Goal: Task Accomplishment & Management: Use online tool/utility

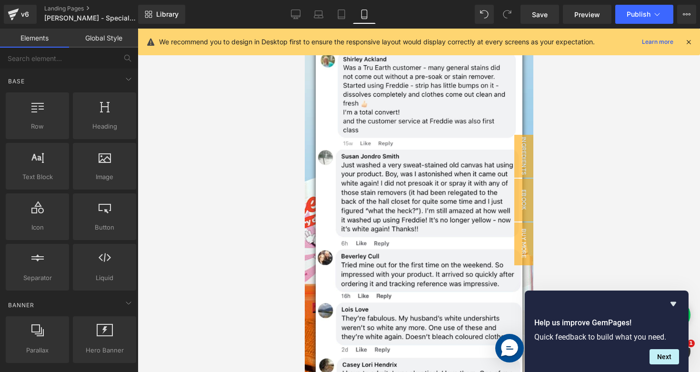
click at [611, 163] on div at bounding box center [419, 201] width 563 height 344
click at [575, 131] on div at bounding box center [419, 201] width 563 height 344
click at [574, 154] on div at bounding box center [419, 201] width 563 height 344
click at [569, 111] on div at bounding box center [419, 201] width 563 height 344
click at [579, 160] on div at bounding box center [419, 201] width 563 height 344
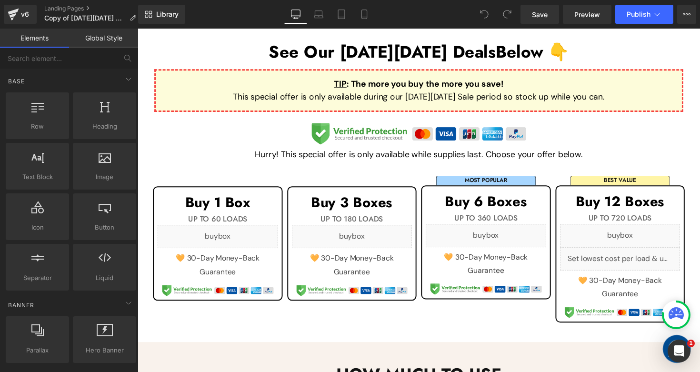
scroll to position [348, 0]
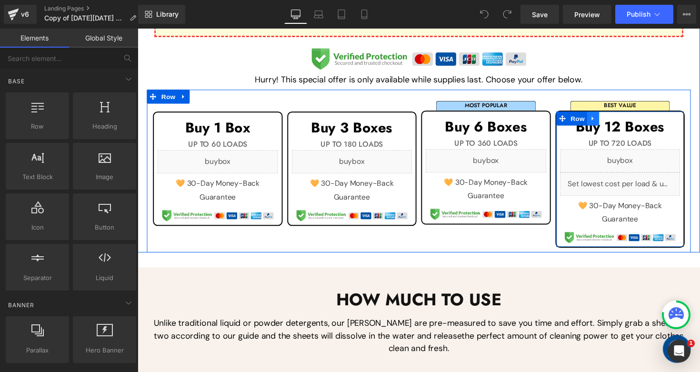
click at [605, 116] on link at bounding box center [604, 121] width 12 height 14
click at [623, 116] on link at bounding box center [629, 121] width 12 height 14
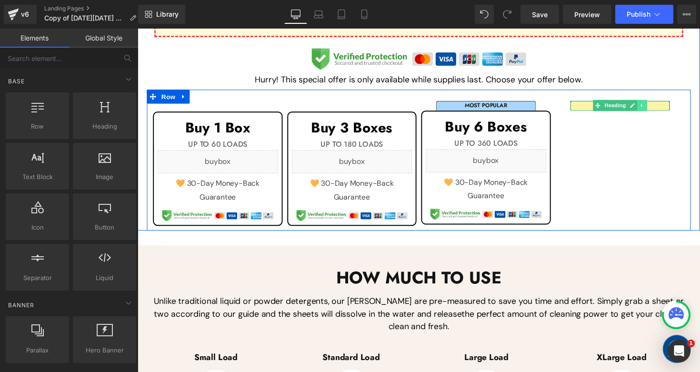
click at [654, 106] on icon at bounding box center [654, 107] width 1 height 3
click at [657, 105] on icon at bounding box center [659, 107] width 5 height 5
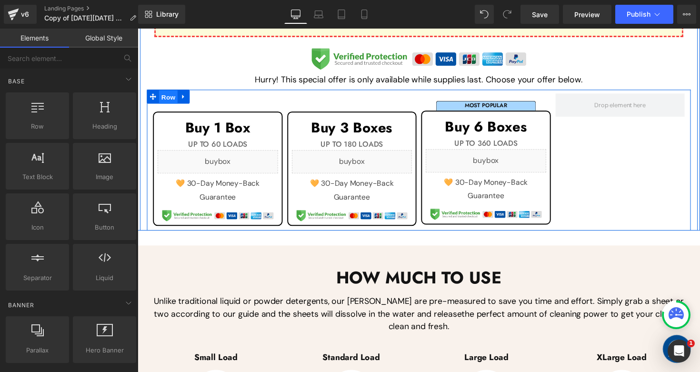
click at [164, 95] on span "Row" at bounding box center [169, 99] width 19 height 14
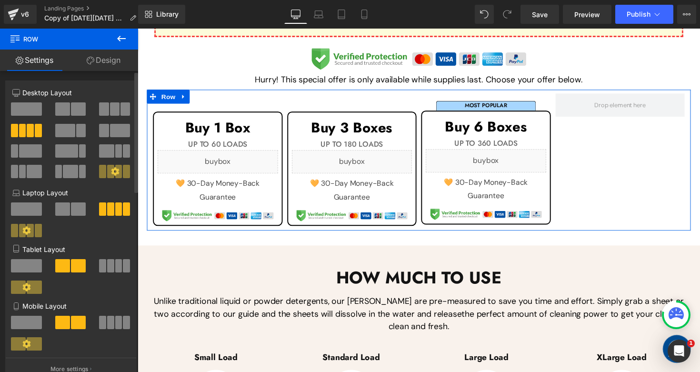
click at [116, 105] on button at bounding box center [115, 108] width 32 height 13
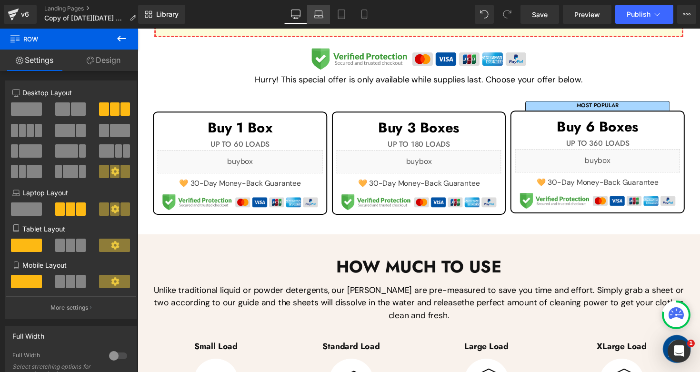
click at [328, 11] on link "Laptop" at bounding box center [318, 14] width 23 height 19
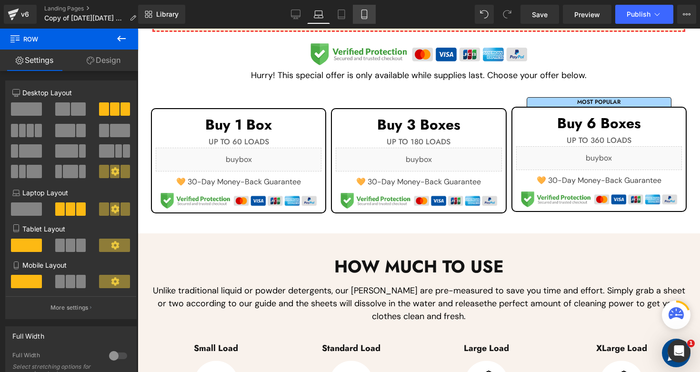
scroll to position [342, 0]
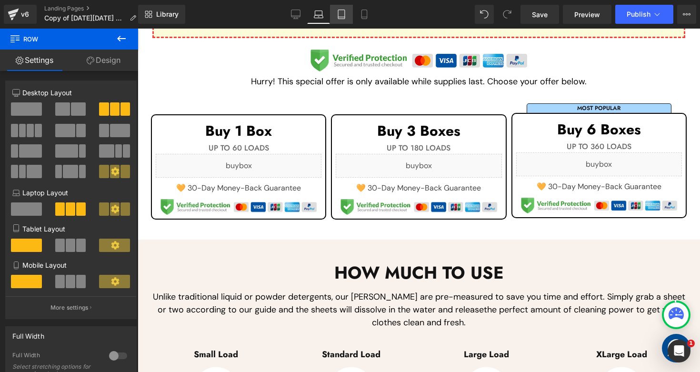
click at [342, 12] on icon at bounding box center [342, 15] width 10 height 10
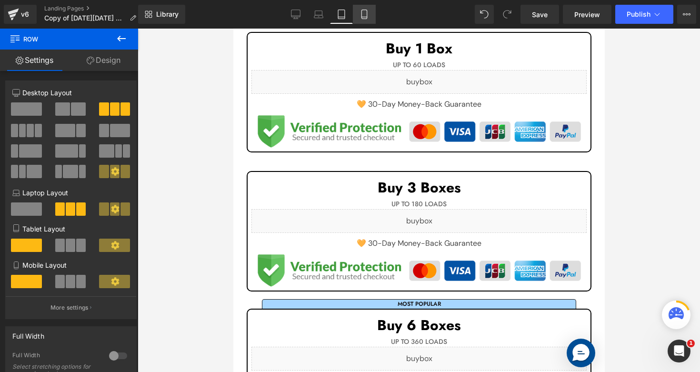
scroll to position [259, 0]
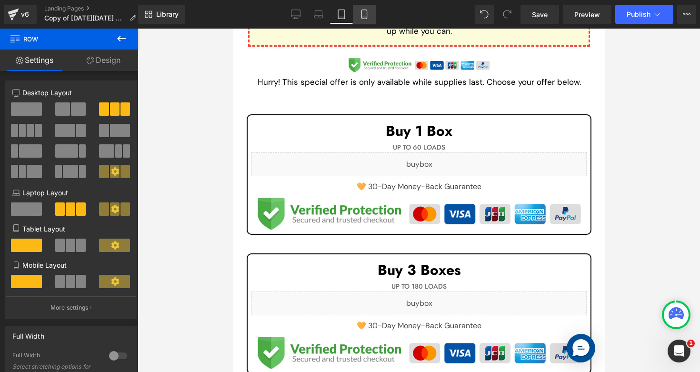
click at [363, 13] on icon at bounding box center [365, 15] width 10 height 10
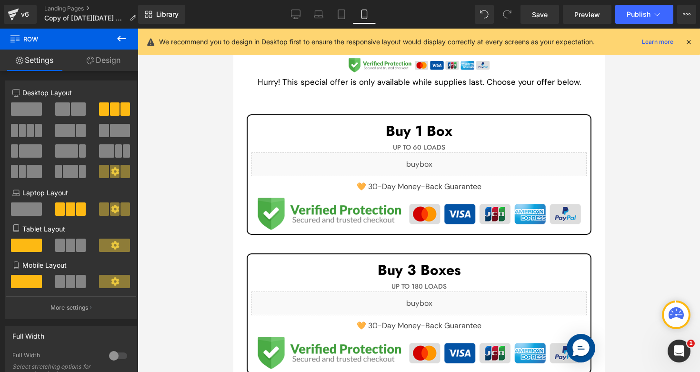
scroll to position [455, 0]
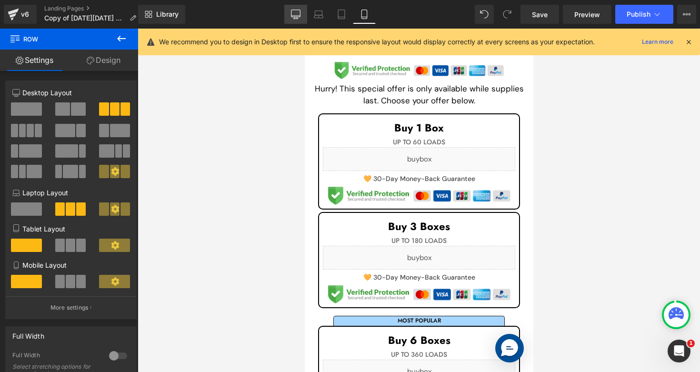
click at [296, 16] on icon at bounding box center [296, 16] width 9 height 0
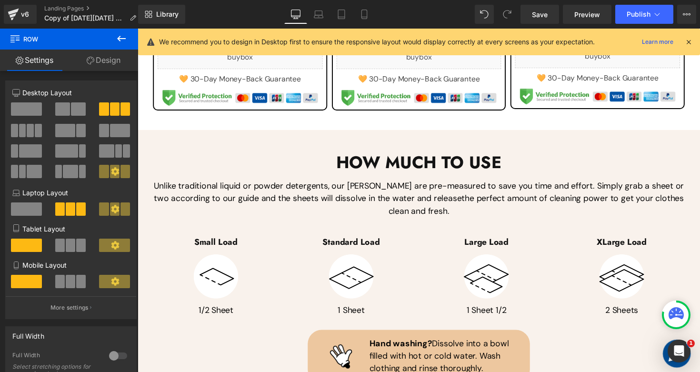
scroll to position [362, 0]
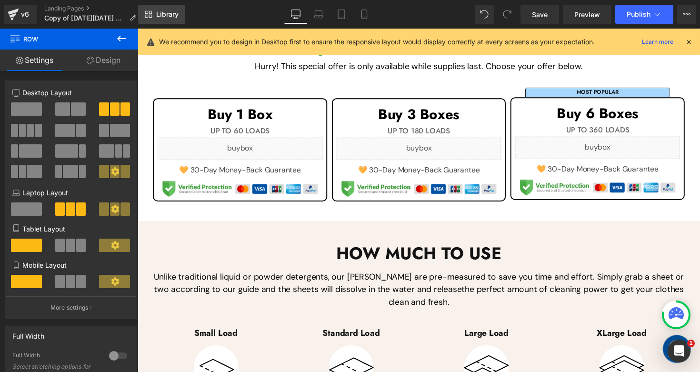
click at [163, 16] on span "Library" at bounding box center [167, 14] width 22 height 9
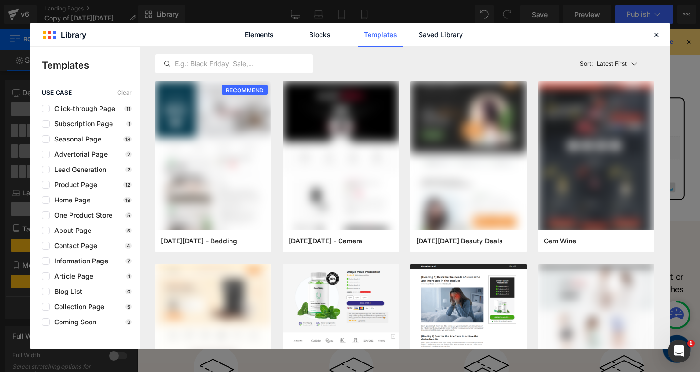
click at [667, 34] on div "Elements Blocks Templates Saved Library" at bounding box center [349, 34] width 639 height 23
click at [661, 35] on div at bounding box center [656, 34] width 11 height 11
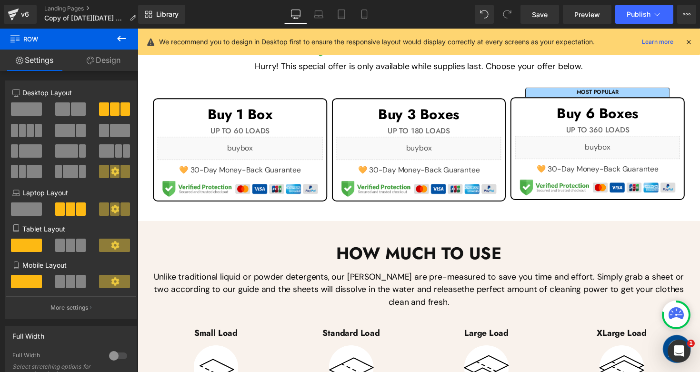
click at [404, 21] on div "Library Desktop Desktop Laptop Tablet Mobile Save Preview Publish Scheduled Vie…" at bounding box center [419, 14] width 562 height 19
click at [118, 34] on icon at bounding box center [121, 38] width 11 height 11
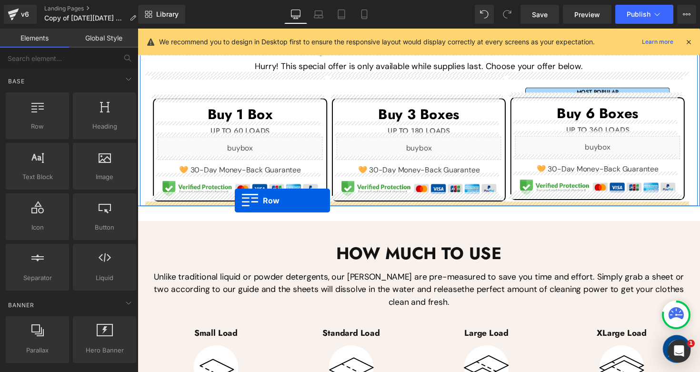
drag, startPoint x: 176, startPoint y: 152, endPoint x: 237, endPoint y: 204, distance: 80.8
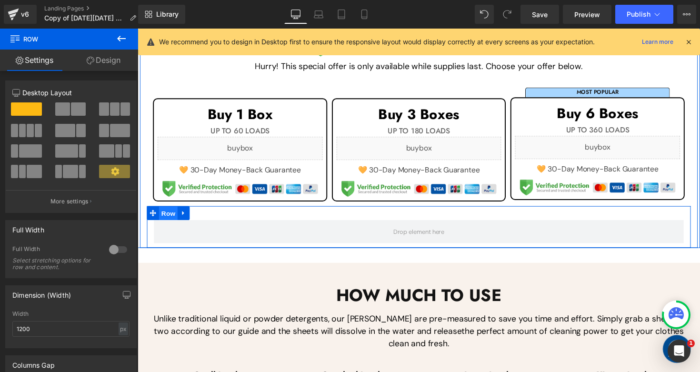
click at [165, 214] on span "Row" at bounding box center [169, 218] width 19 height 14
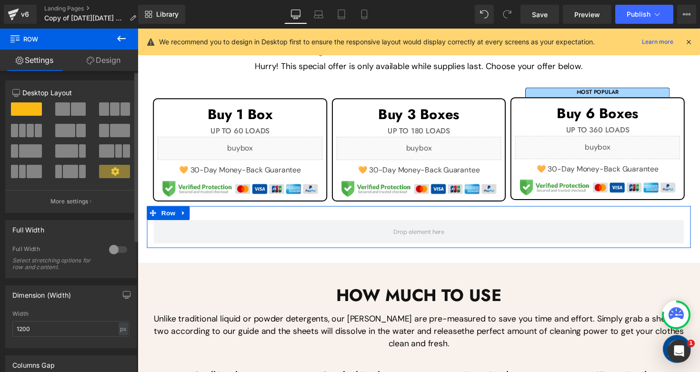
click at [77, 110] on span at bounding box center [78, 108] width 15 height 13
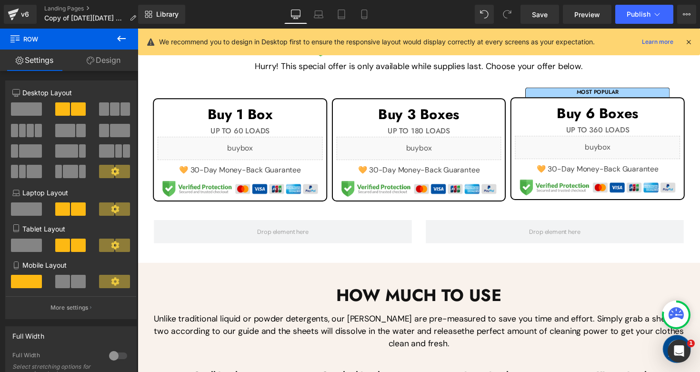
click at [119, 38] on icon at bounding box center [121, 39] width 9 height 6
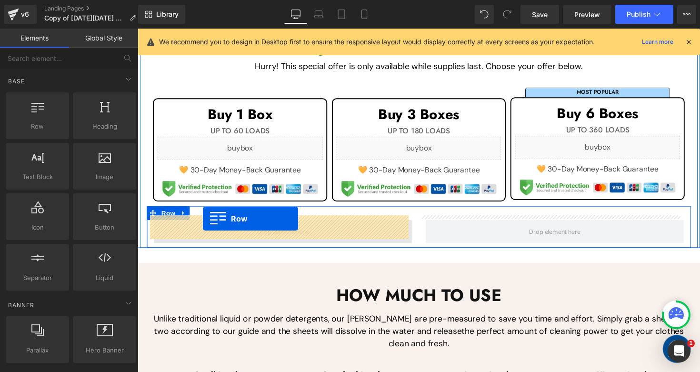
drag, startPoint x: 172, startPoint y: 137, endPoint x: 204, endPoint y: 223, distance: 92.0
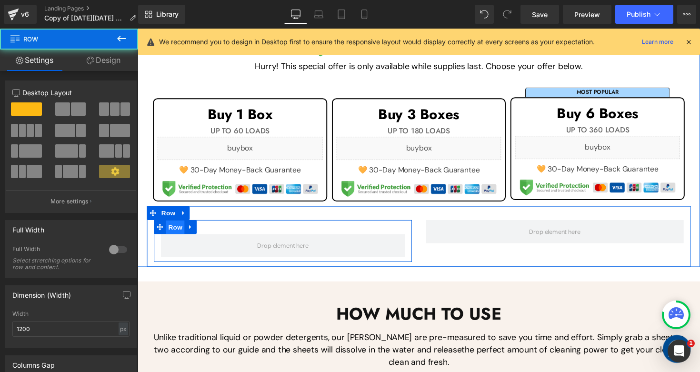
click at [174, 225] on span "Row" at bounding box center [176, 232] width 19 height 14
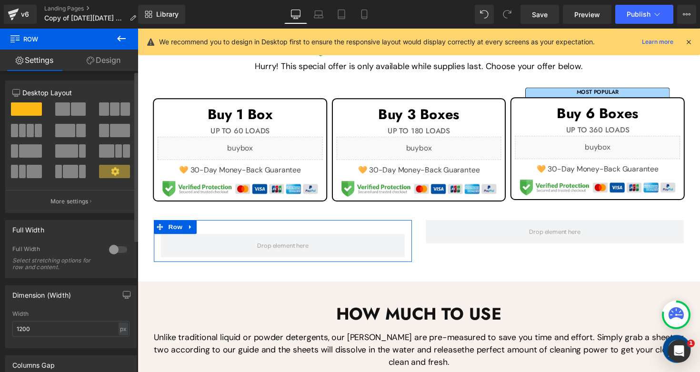
click at [75, 114] on span at bounding box center [78, 108] width 15 height 13
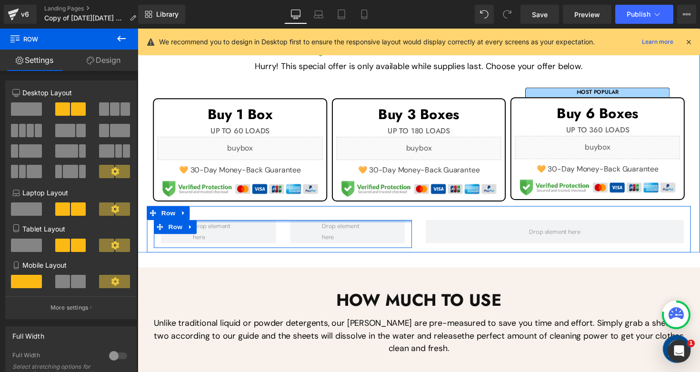
drag, startPoint x: 291, startPoint y: 227, endPoint x: 292, endPoint y: 205, distance: 22.4
click at [291, 211] on div "Row Row" at bounding box center [425, 235] width 557 height 48
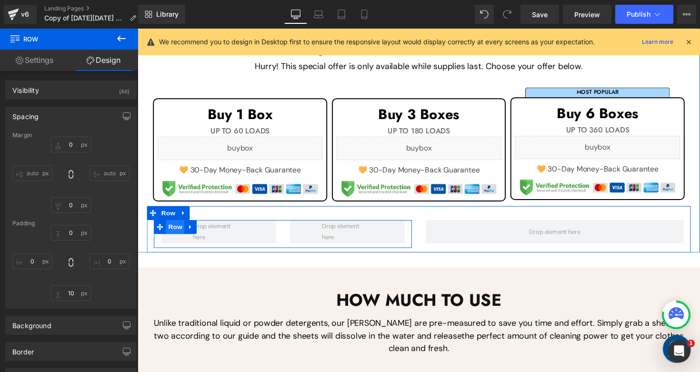
click at [170, 229] on span "Row" at bounding box center [176, 232] width 19 height 14
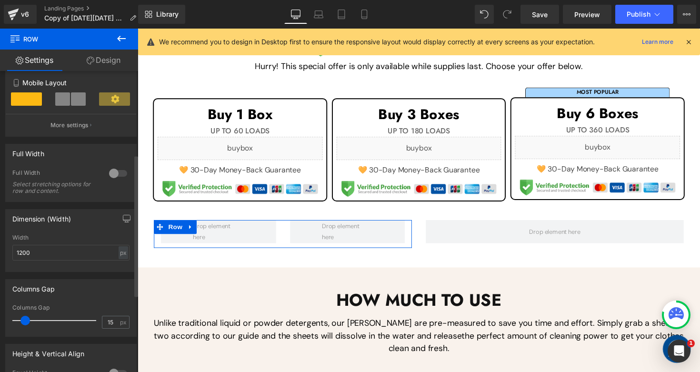
scroll to position [177, 0]
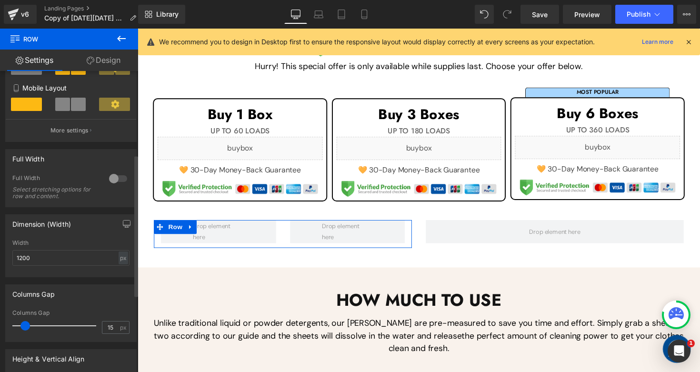
click at [114, 178] on div at bounding box center [118, 178] width 23 height 15
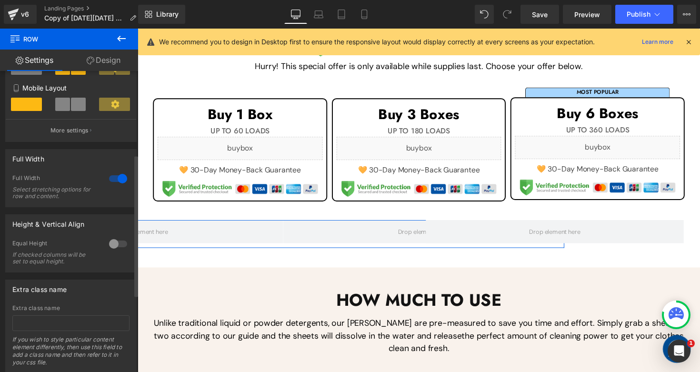
click at [114, 178] on div at bounding box center [118, 178] width 23 height 15
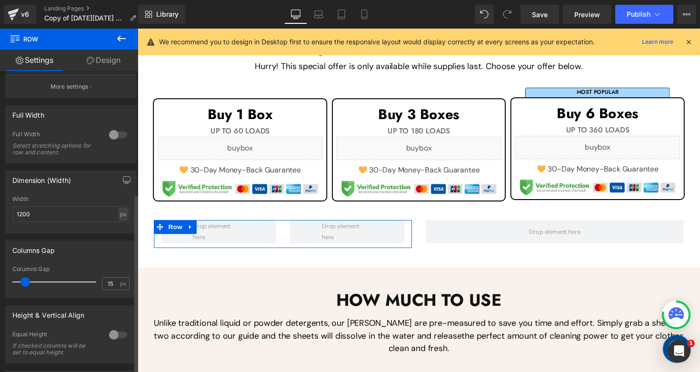
scroll to position [234, 0]
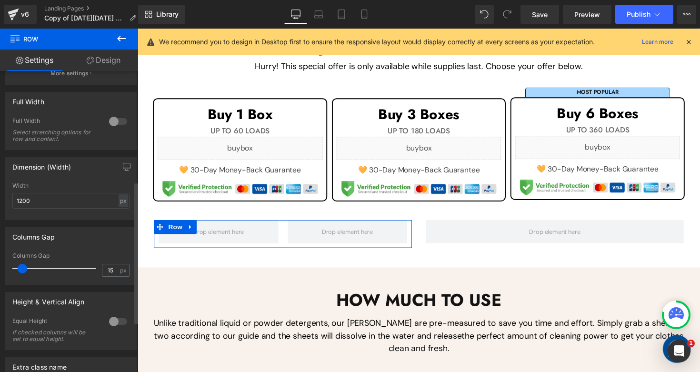
click at [25, 272] on span at bounding box center [23, 269] width 10 height 10
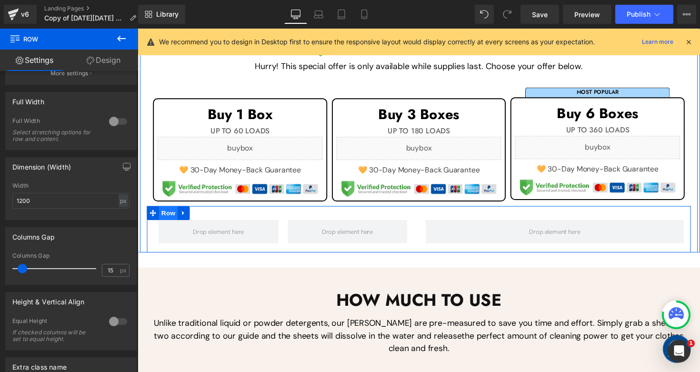
click at [167, 212] on span "Row" at bounding box center [169, 218] width 19 height 14
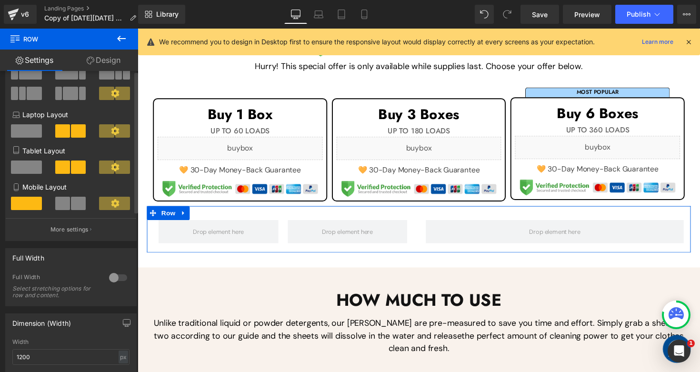
scroll to position [0, 0]
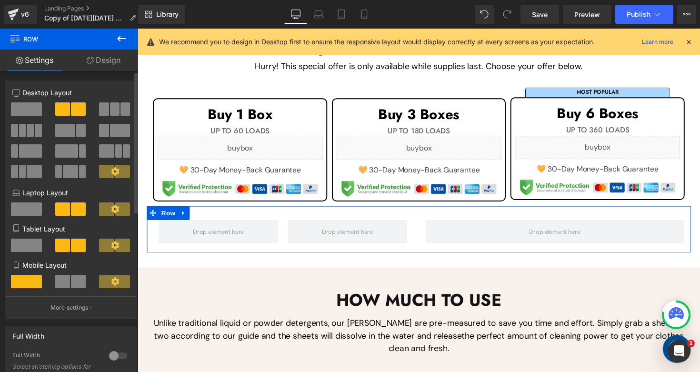
click at [76, 130] on span at bounding box center [81, 130] width 10 height 13
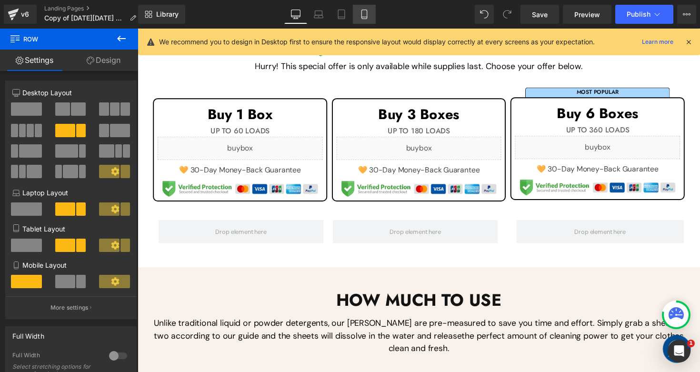
click at [366, 13] on icon at bounding box center [365, 15] width 10 height 10
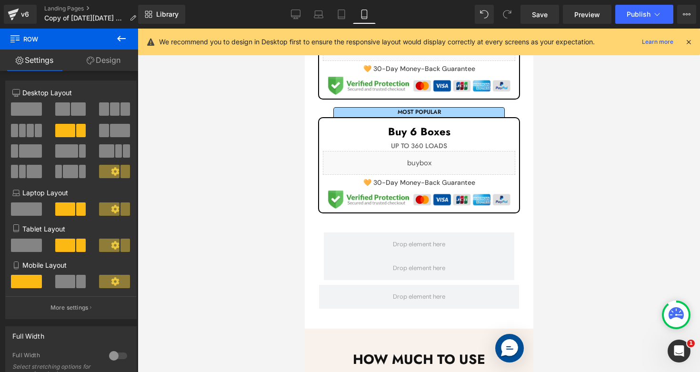
scroll to position [665, 0]
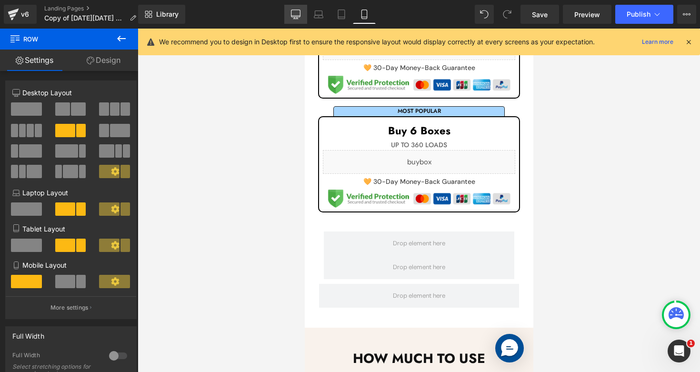
click at [296, 13] on icon at bounding box center [296, 15] width 10 height 10
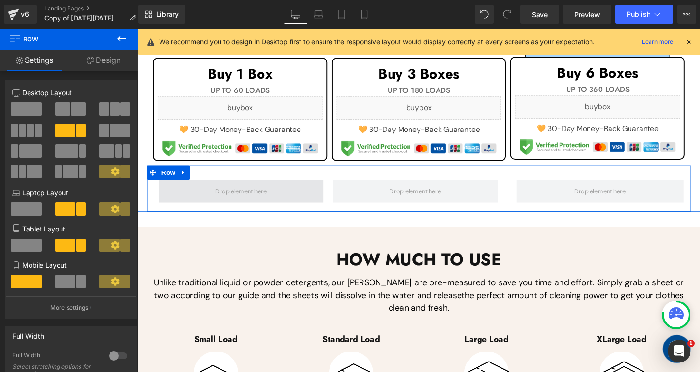
scroll to position [325, 0]
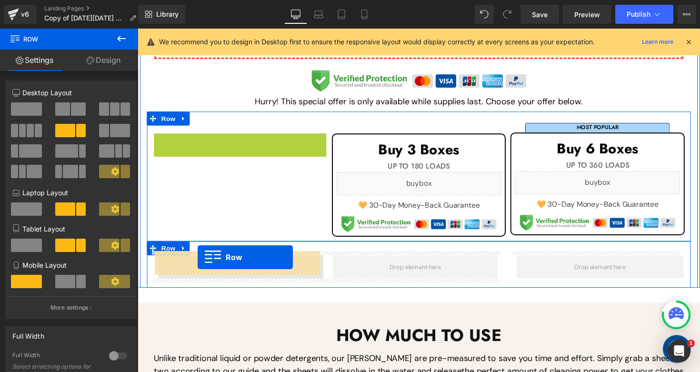
drag, startPoint x: 172, startPoint y: 138, endPoint x: 199, endPoint y: 263, distance: 127.7
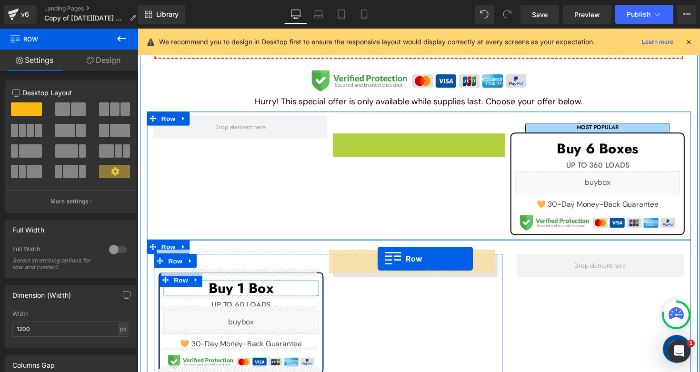
drag, startPoint x: 354, startPoint y: 138, endPoint x: 383, endPoint y: 263, distance: 128.6
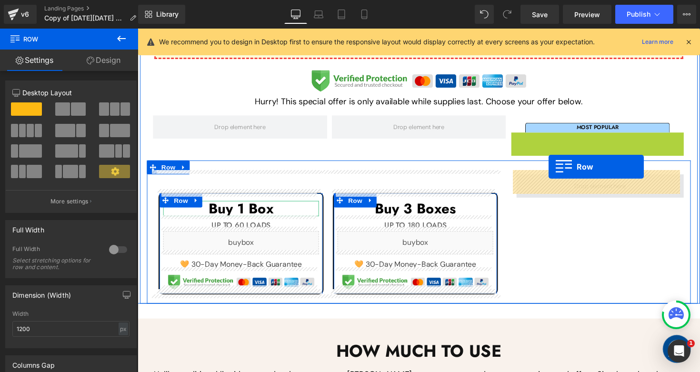
drag, startPoint x: 538, startPoint y: 138, endPoint x: 559, endPoint y: 182, distance: 48.0
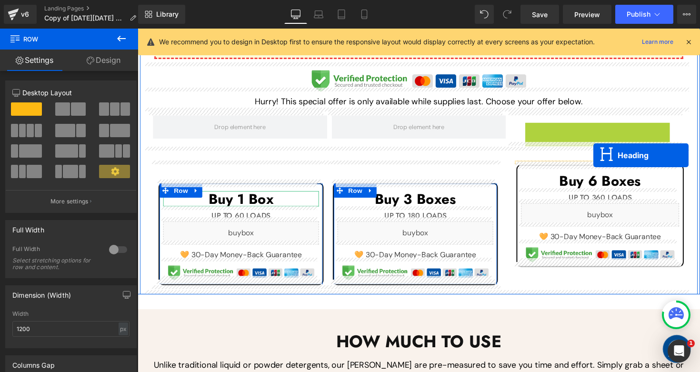
drag, startPoint x: 601, startPoint y: 130, endPoint x: 605, endPoint y: 159, distance: 28.8
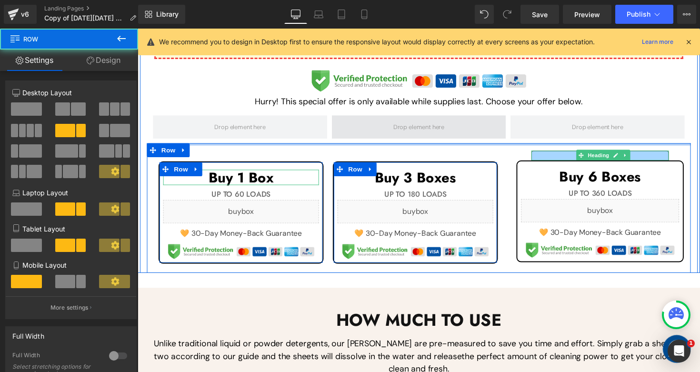
drag, startPoint x: 511, startPoint y: 151, endPoint x: 511, endPoint y: 113, distance: 37.6
click at [511, 113] on div "TIP : The more you buy the more you save! This special offer is only available …" at bounding box center [426, 144] width 572 height 271
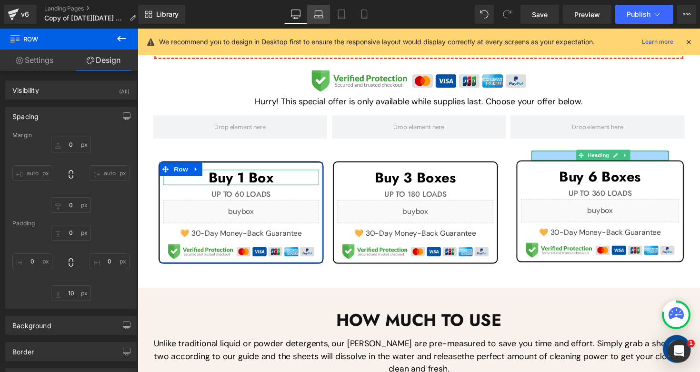
click at [321, 14] on icon at bounding box center [319, 15] width 10 height 10
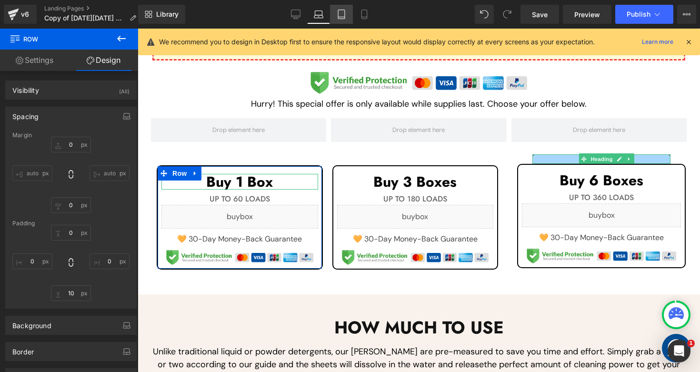
click at [346, 15] on icon at bounding box center [342, 15] width 10 height 10
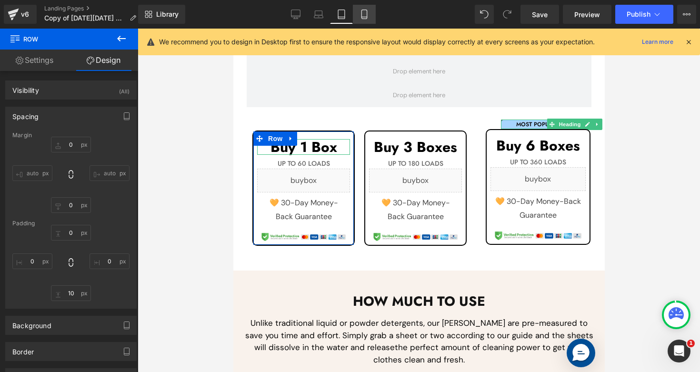
scroll to position [284, 0]
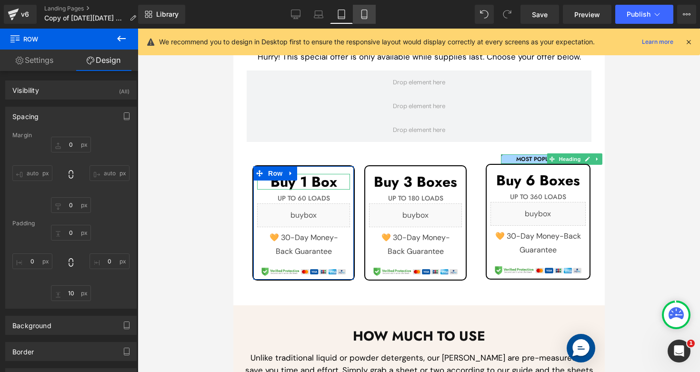
click at [367, 17] on icon at bounding box center [364, 17] width 5 height 0
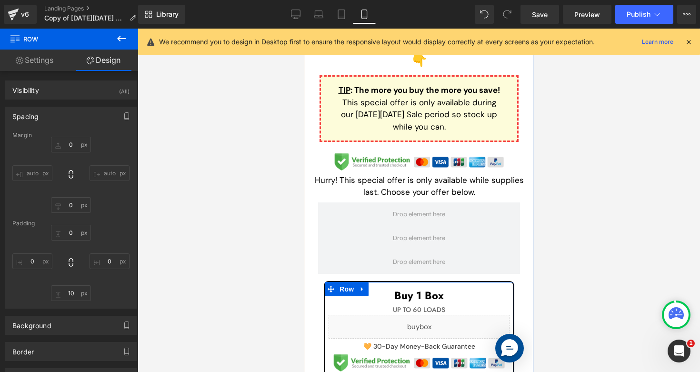
scroll to position [361, 0]
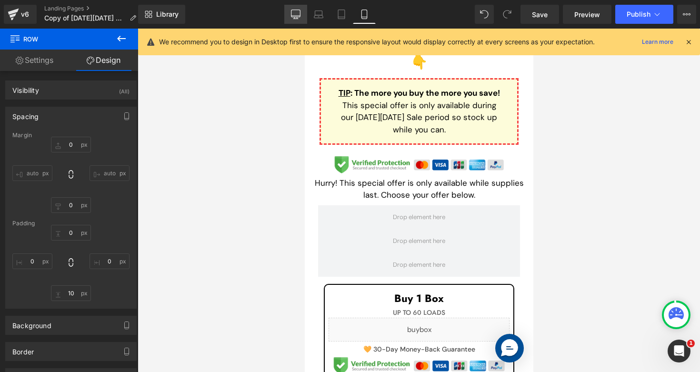
click at [303, 15] on link "Desktop" at bounding box center [295, 14] width 23 height 19
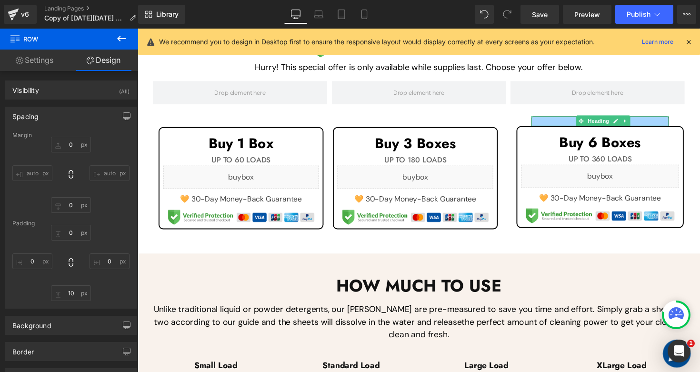
scroll to position [220, 0]
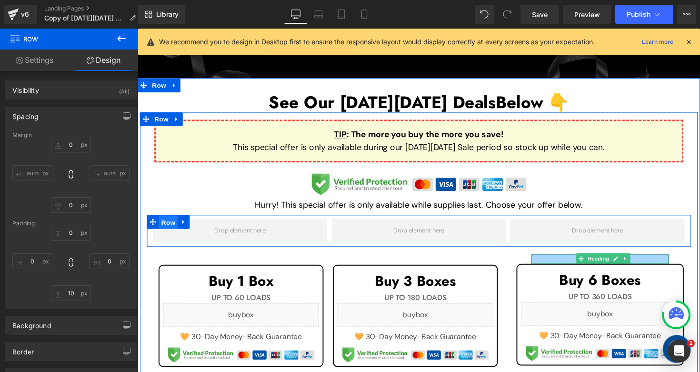
click at [160, 224] on span "Row" at bounding box center [169, 227] width 19 height 14
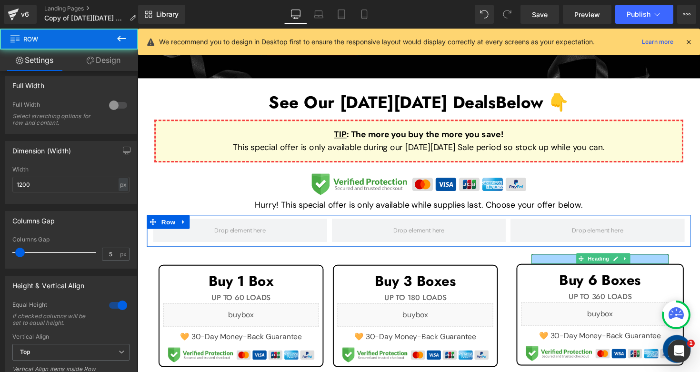
scroll to position [389, 0]
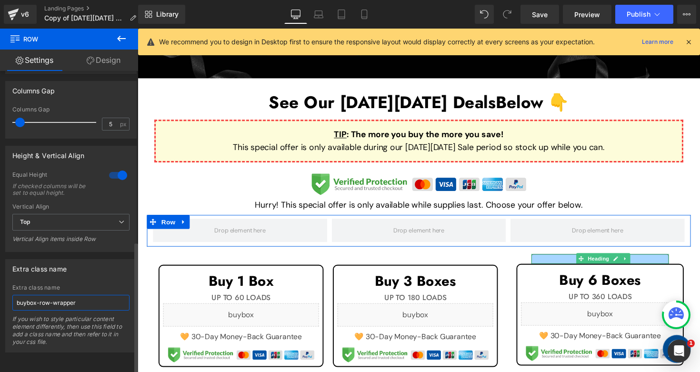
drag, startPoint x: 97, startPoint y: 295, endPoint x: 0, endPoint y: 287, distance: 97.6
click at [0, 287] on div "Extra class name buybox-row-wrapper Extra class name buybox-row-wrapper If you …" at bounding box center [71, 302] width 142 height 101
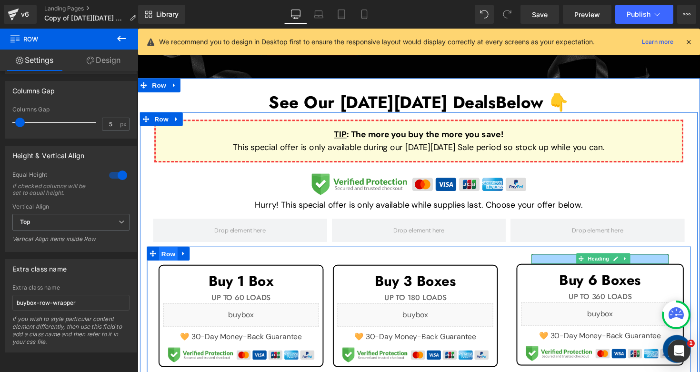
click at [165, 253] on span "Row" at bounding box center [169, 260] width 19 height 14
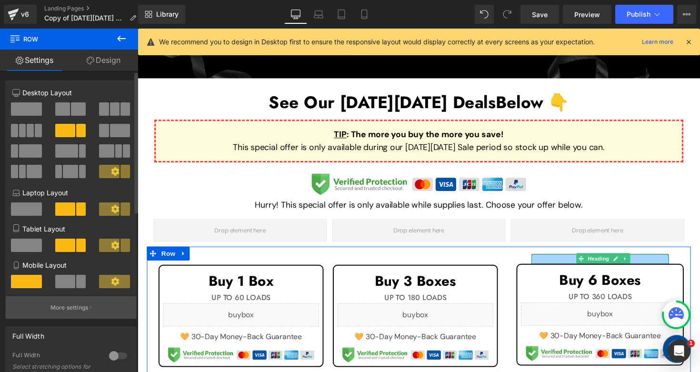
scroll to position [341, 0]
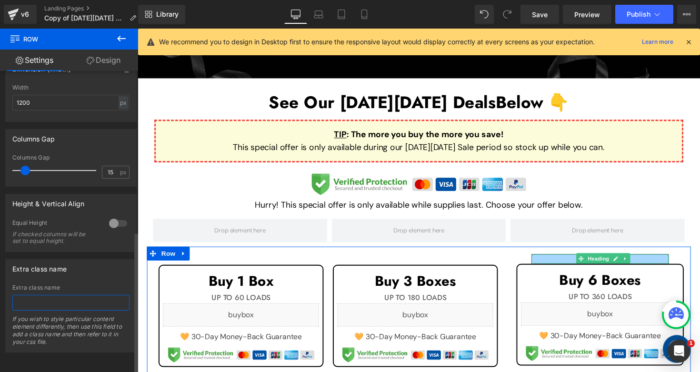
click at [58, 296] on input "text" at bounding box center [70, 303] width 117 height 16
paste input "buybox-row-wrapper"
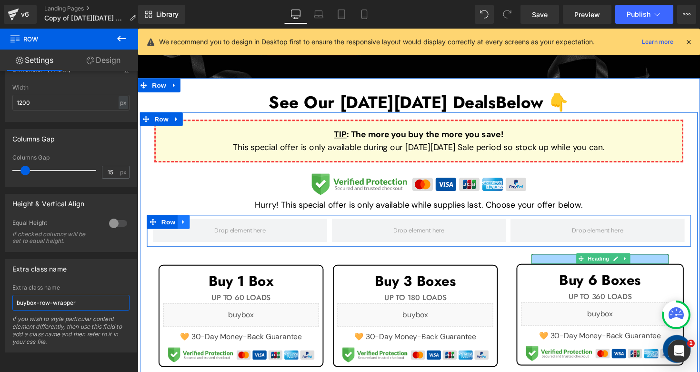
type input "buybox-row-wrapper"
click at [184, 223] on icon at bounding box center [185, 226] width 7 height 7
click at [206, 223] on icon at bounding box center [209, 226] width 7 height 7
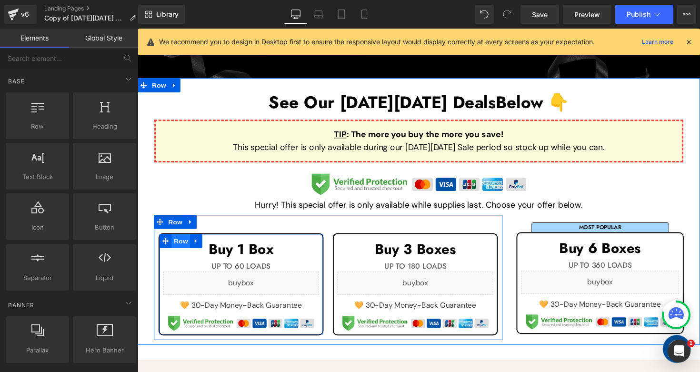
click at [181, 241] on span "Row" at bounding box center [181, 246] width 19 height 14
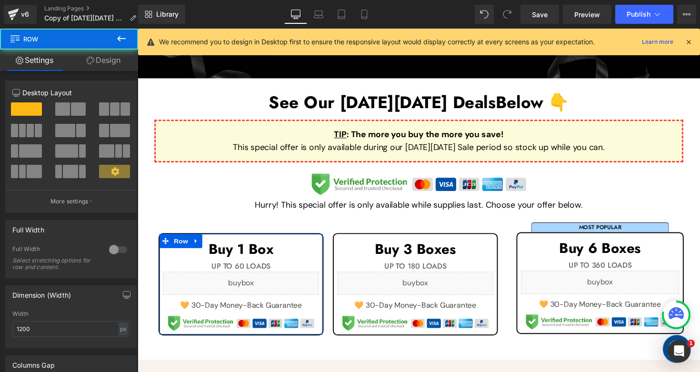
click at [111, 64] on link "Design" at bounding box center [103, 60] width 69 height 21
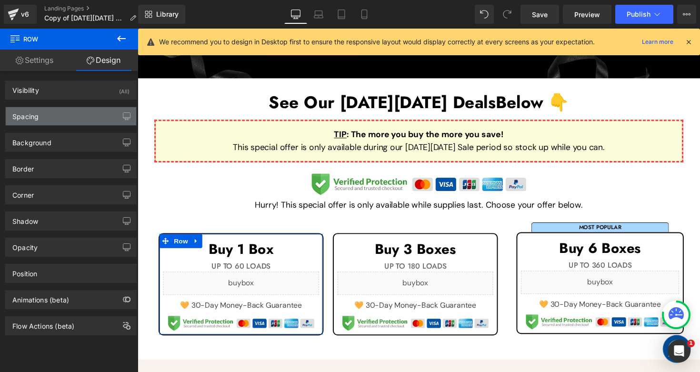
click at [84, 114] on div "Spacing" at bounding box center [71, 116] width 131 height 18
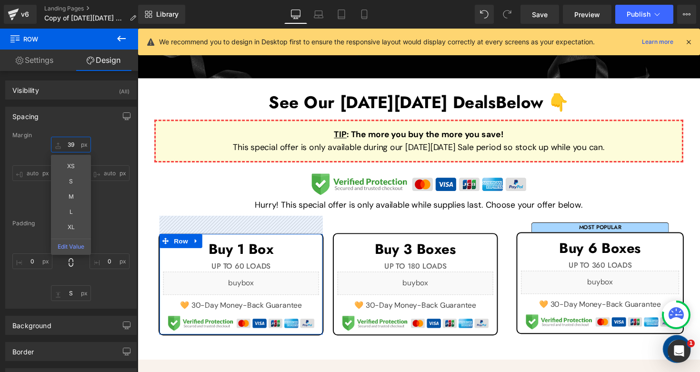
click at [71, 142] on input "39" at bounding box center [71, 145] width 40 height 16
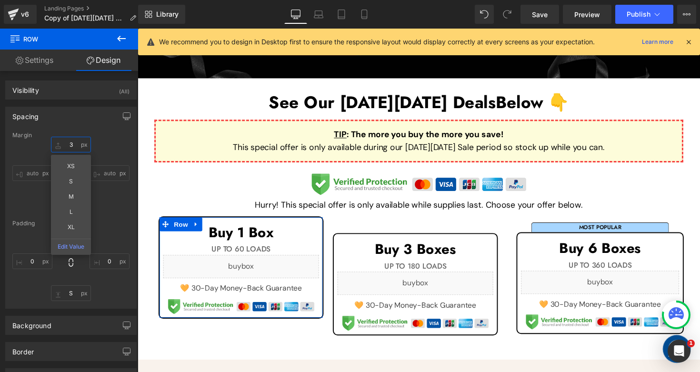
type input "37"
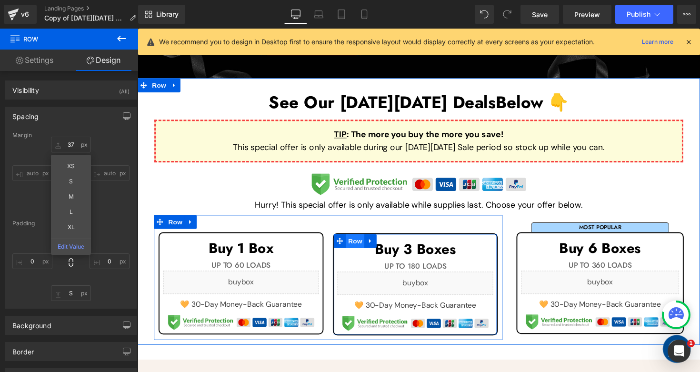
click at [354, 240] on span "Row" at bounding box center [360, 246] width 19 height 14
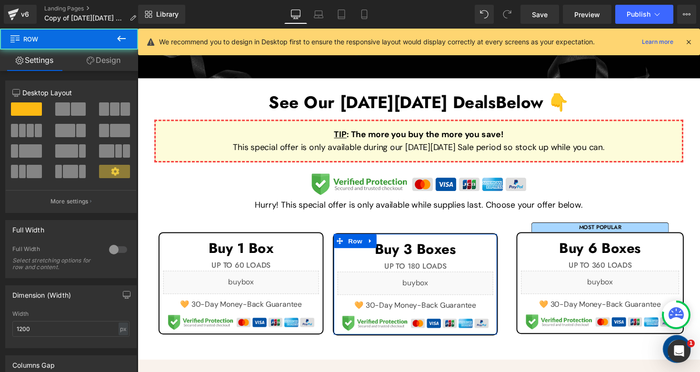
drag, startPoint x: 117, startPoint y: 64, endPoint x: 76, endPoint y: 110, distance: 61.7
click at [117, 64] on link "Design" at bounding box center [103, 60] width 69 height 21
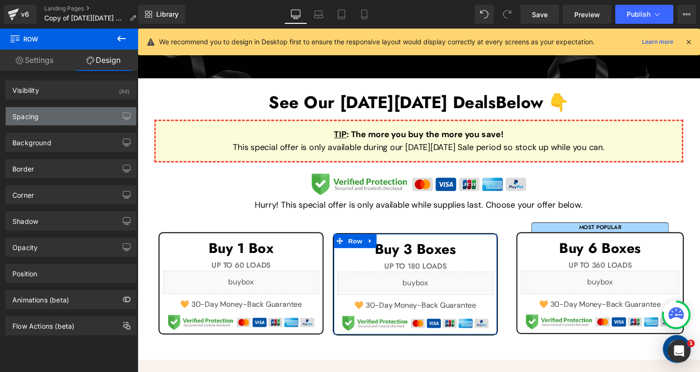
click at [68, 115] on div "Spacing" at bounding box center [71, 116] width 131 height 18
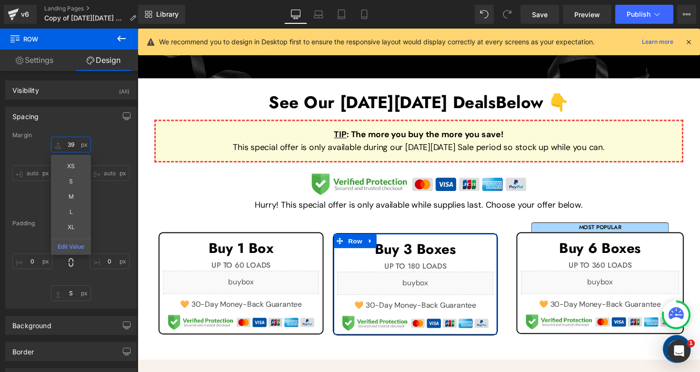
click at [74, 141] on input "text" at bounding box center [71, 145] width 40 height 16
type input "37"
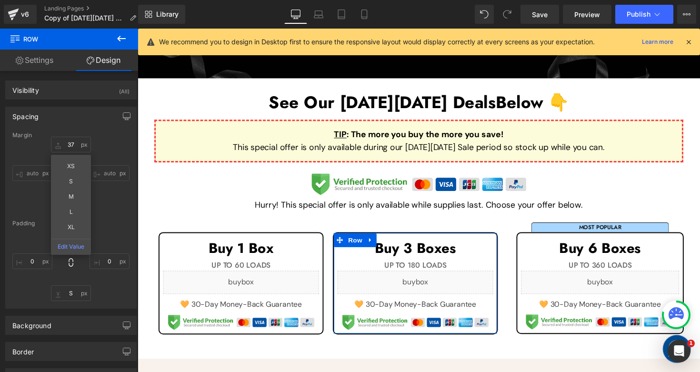
click at [99, 139] on div "37 XS S M L XL Edit Value auto auto" at bounding box center [70, 175] width 117 height 76
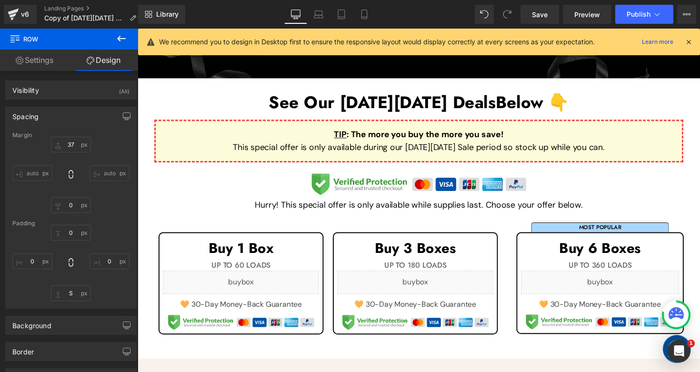
click at [133, 43] on button at bounding box center [121, 39] width 33 height 21
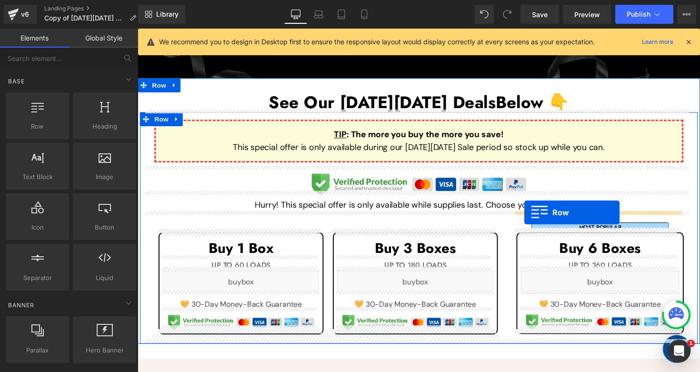
drag, startPoint x: 186, startPoint y: 141, endPoint x: 534, endPoint y: 217, distance: 356.1
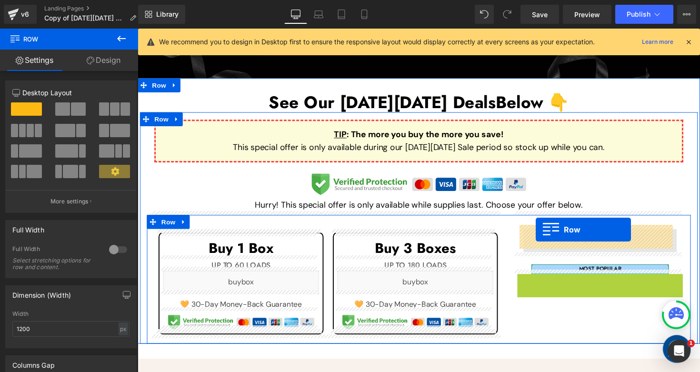
drag, startPoint x: 537, startPoint y: 282, endPoint x: 546, endPoint y: 234, distance: 48.4
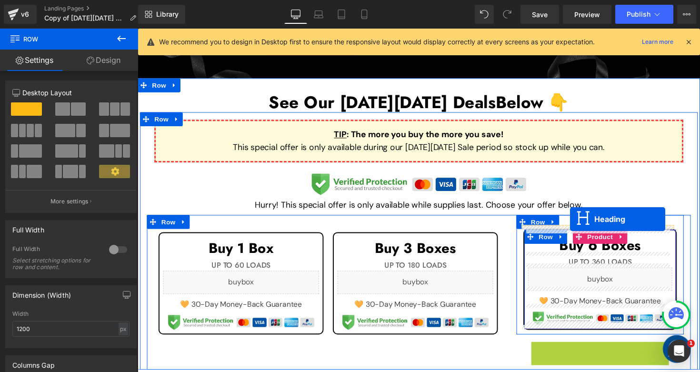
drag, startPoint x: 606, startPoint y: 350, endPoint x: 581, endPoint y: 224, distance: 128.7
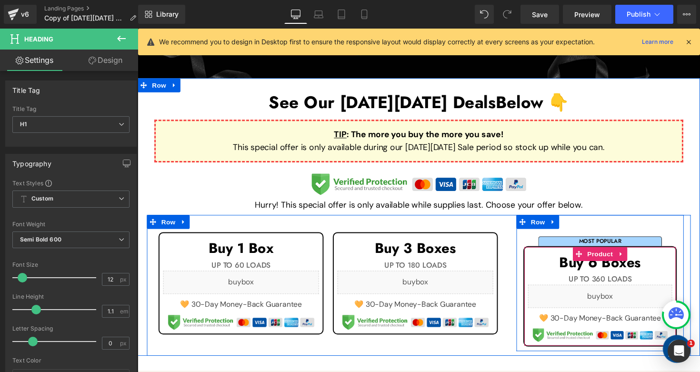
click at [575, 224] on div "MOST POPULAR Heading Buy 6 Boxes Heading" at bounding box center [612, 290] width 172 height 140
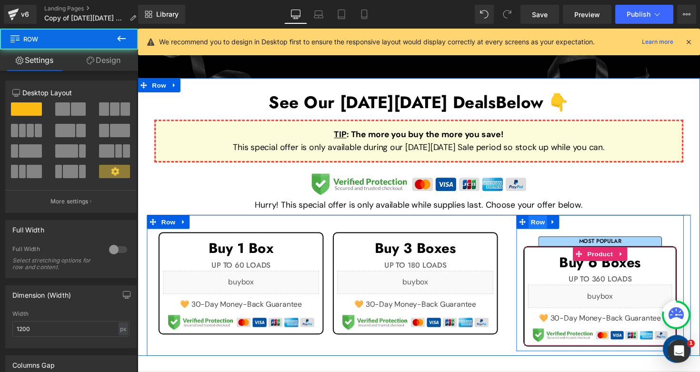
click at [547, 224] on span "Row" at bounding box center [547, 227] width 19 height 14
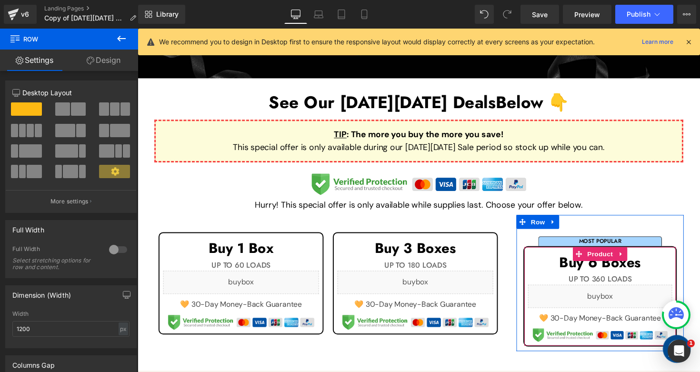
click at [125, 71] on div "Settings Design 12 12 12 Column Size Customizer 12 Desktop Layout Laptop Layout…" at bounding box center [69, 224] width 138 height 348
click at [112, 62] on link "Design" at bounding box center [103, 60] width 69 height 21
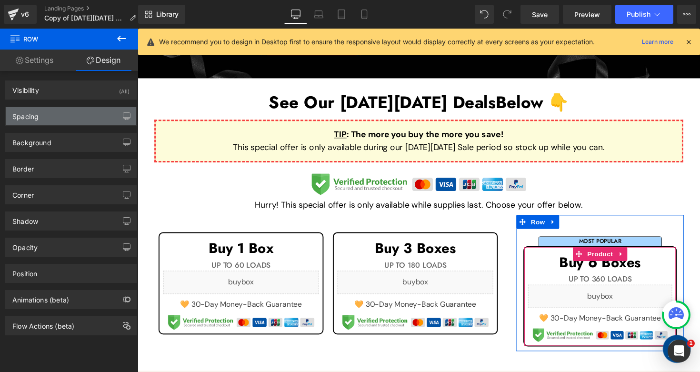
click at [40, 121] on div "Spacing" at bounding box center [71, 116] width 131 height 18
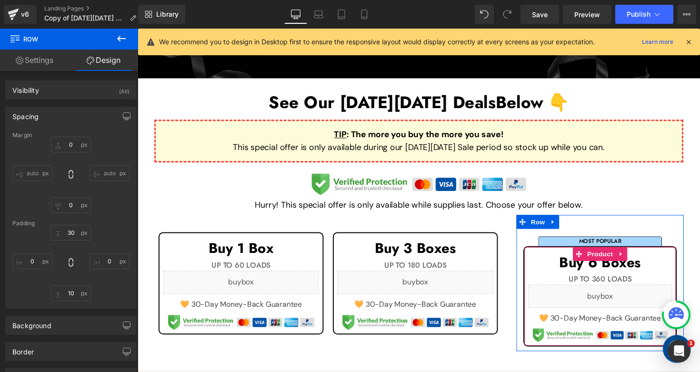
click at [68, 223] on div "Padding" at bounding box center [70, 223] width 117 height 7
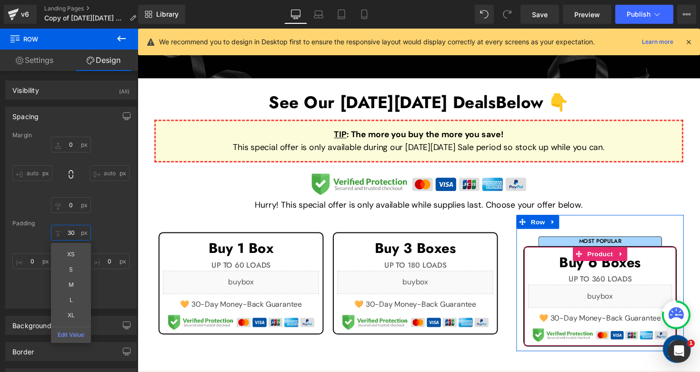
click at [70, 231] on input "30" at bounding box center [71, 233] width 40 height 16
type input "00"
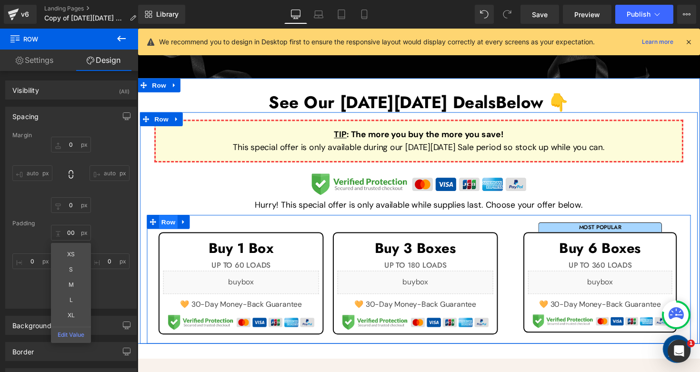
click at [160, 221] on span "Row" at bounding box center [169, 227] width 19 height 14
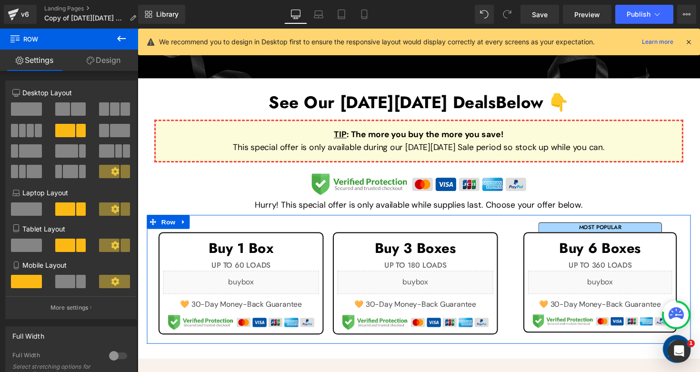
click at [99, 61] on link "Design" at bounding box center [103, 60] width 69 height 21
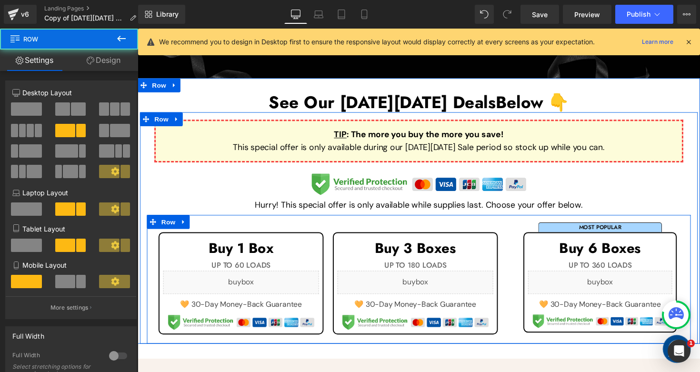
click at [519, 220] on div "MOST POPULAR Heading Buy 6 Boxes Heading" at bounding box center [612, 282] width 186 height 125
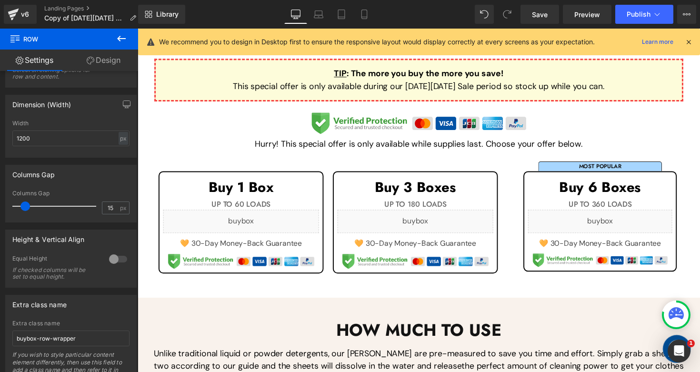
scroll to position [297, 0]
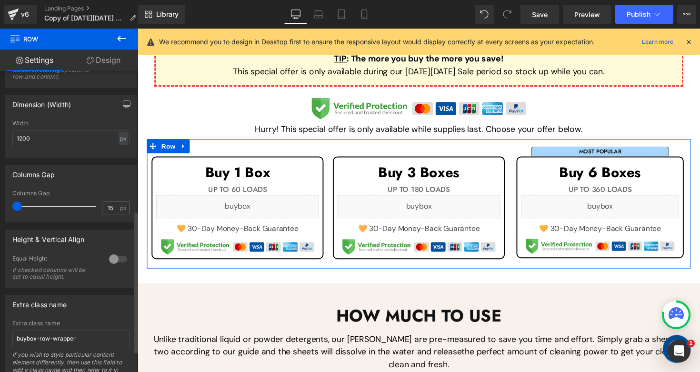
drag, startPoint x: 26, startPoint y: 210, endPoint x: 0, endPoint y: 208, distance: 26.3
click at [0, 208] on div "Columns Gap 15px Columns Gap 15 px" at bounding box center [71, 190] width 142 height 65
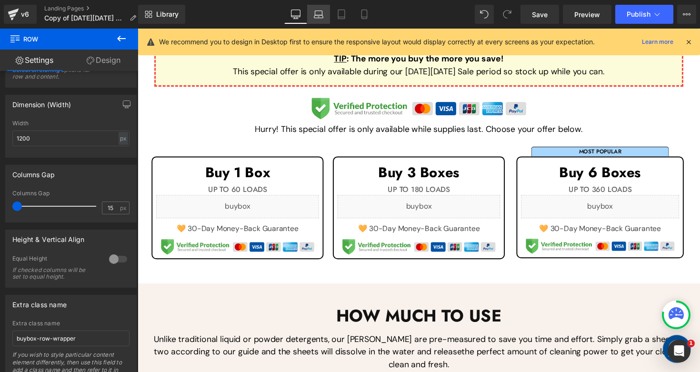
click at [316, 14] on icon at bounding box center [318, 13] width 7 height 4
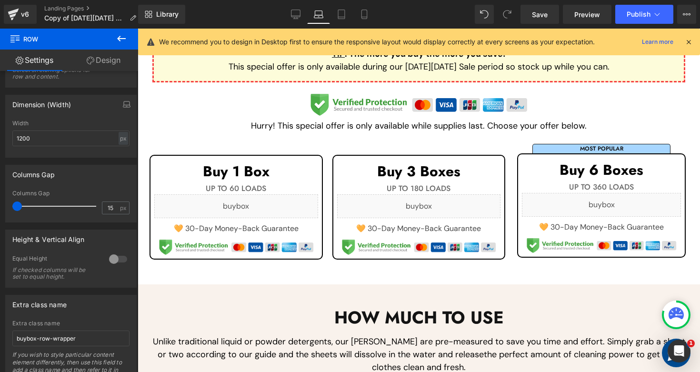
scroll to position [292, 0]
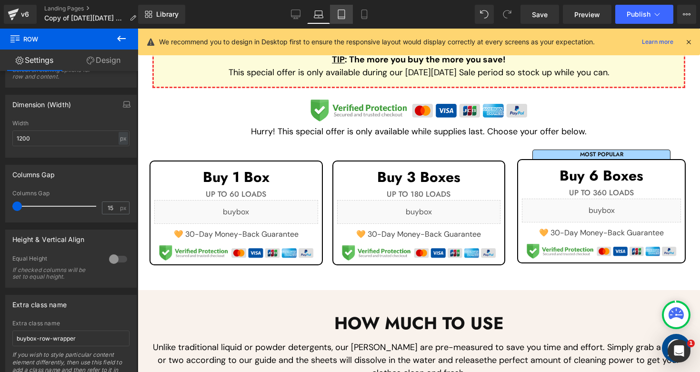
click at [335, 15] on link "Tablet" at bounding box center [341, 14] width 23 height 19
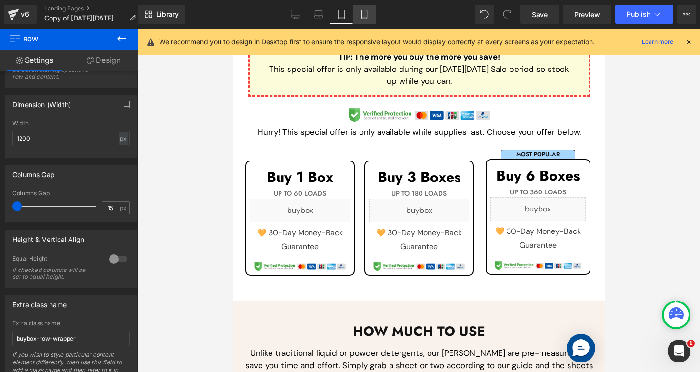
click at [366, 17] on icon at bounding box center [364, 17] width 5 height 0
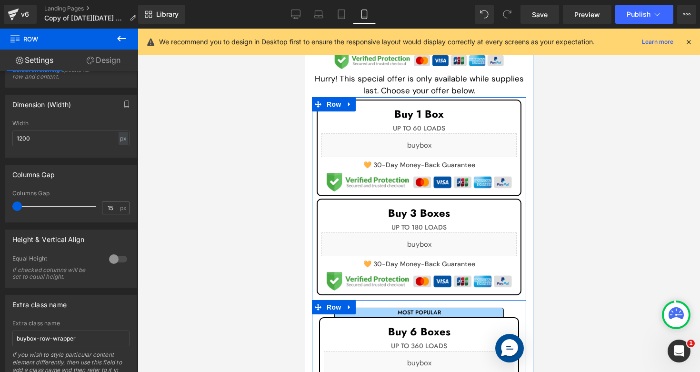
scroll to position [463, 0]
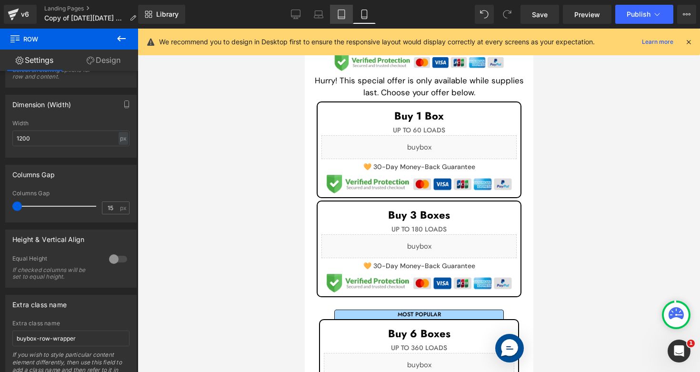
click at [341, 13] on icon at bounding box center [342, 15] width 10 height 10
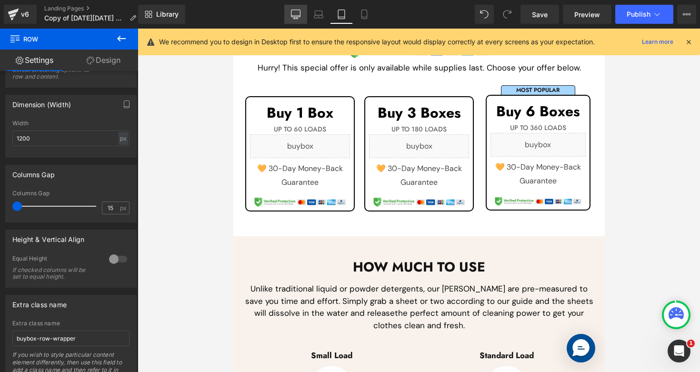
click at [287, 13] on link "Desktop" at bounding box center [295, 14] width 23 height 19
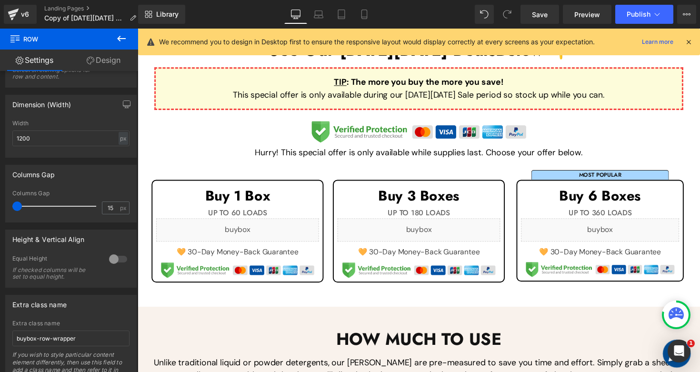
scroll to position [362, 0]
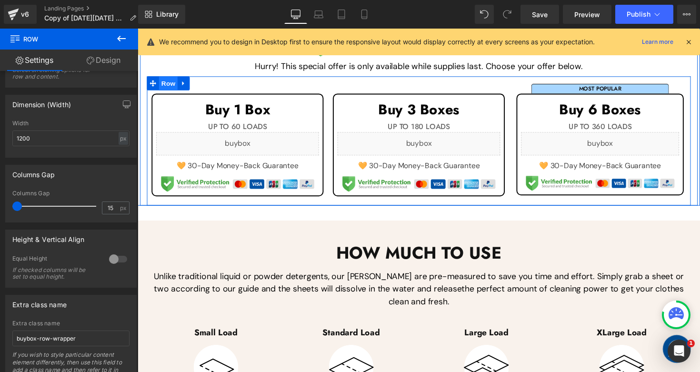
click at [168, 83] on span "Row" at bounding box center [169, 85] width 19 height 14
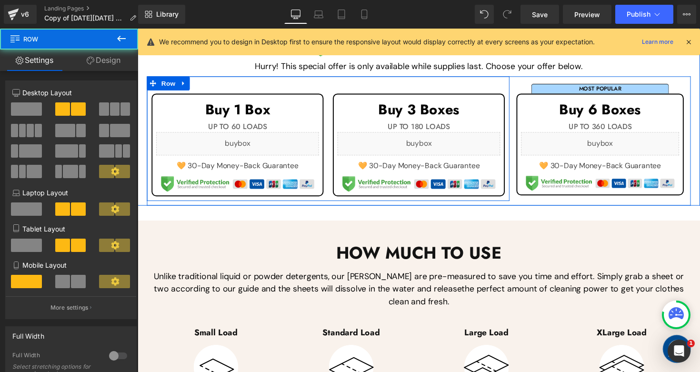
click at [511, 86] on div "Buy 3 Boxes Heading UP TO 180 LOADS" at bounding box center [426, 139] width 186 height 123
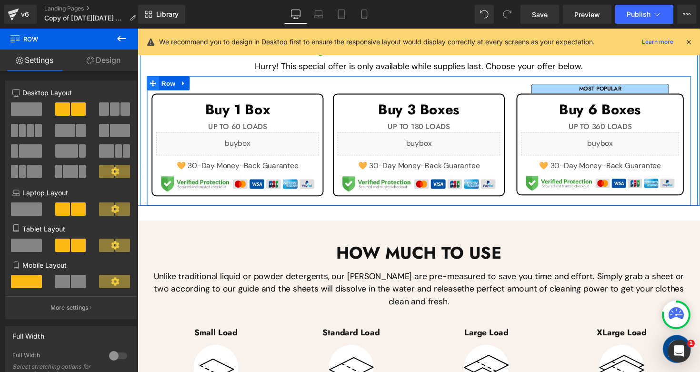
click at [152, 78] on span at bounding box center [153, 85] width 12 height 14
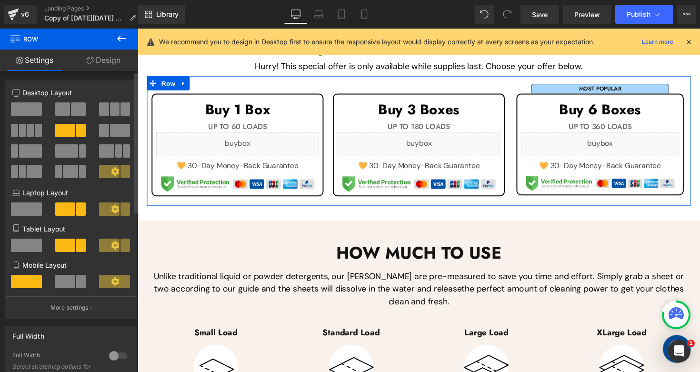
click at [77, 284] on span at bounding box center [81, 281] width 10 height 13
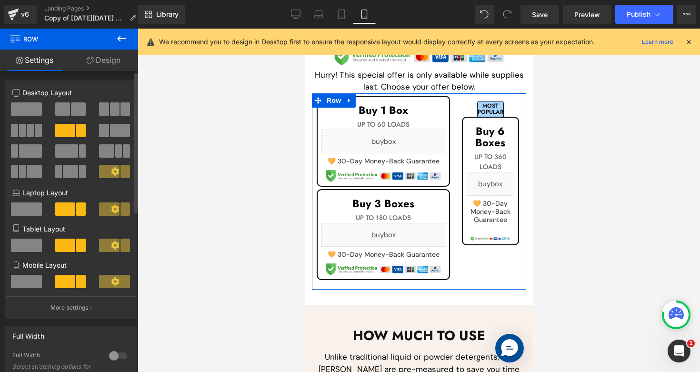
click at [29, 283] on span at bounding box center [26, 281] width 31 height 13
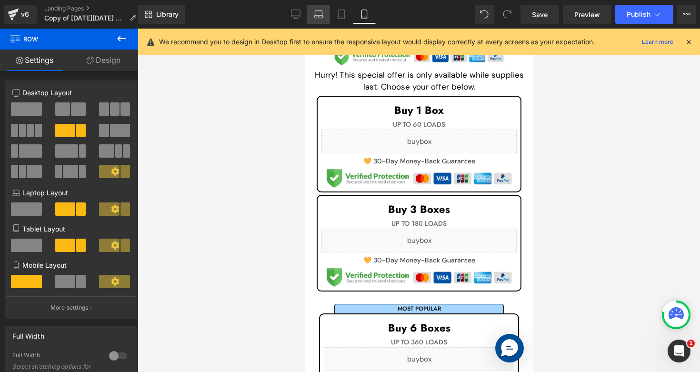
click at [310, 22] on link "Laptop" at bounding box center [318, 14] width 23 height 19
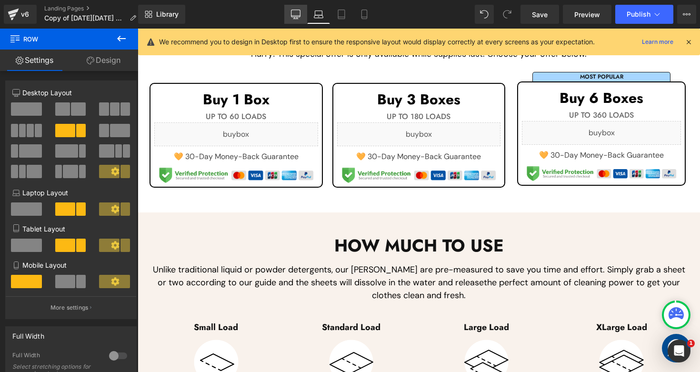
click at [303, 18] on link "Desktop" at bounding box center [295, 14] width 23 height 19
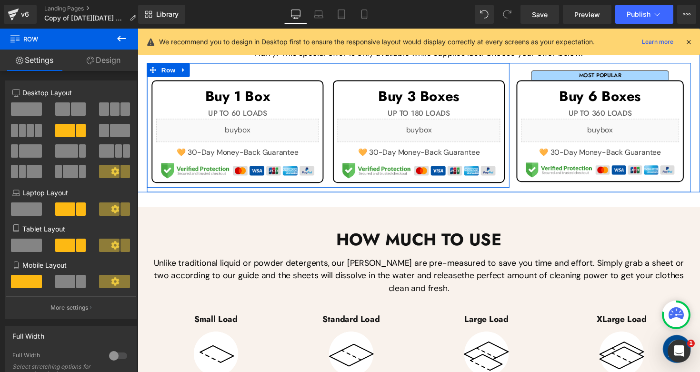
click at [488, 67] on div "Buy 3 Boxes Heading UP TO 180 LOADS" at bounding box center [426, 125] width 186 height 123
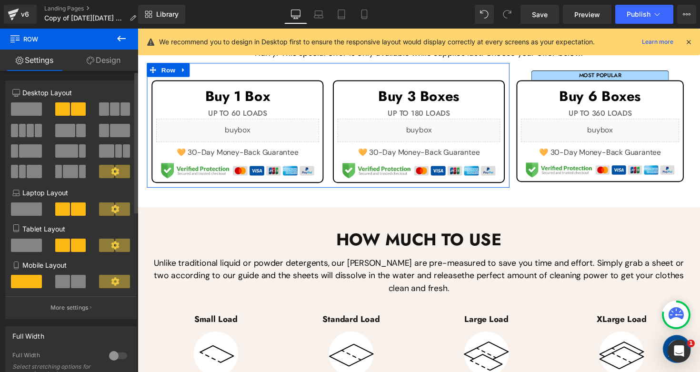
click at [80, 286] on span at bounding box center [78, 281] width 15 height 13
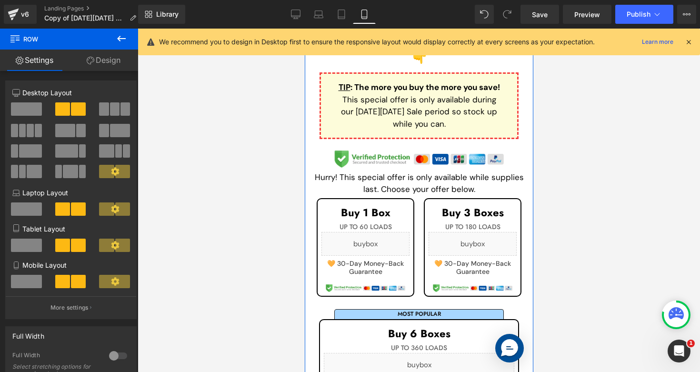
scroll to position [435, 0]
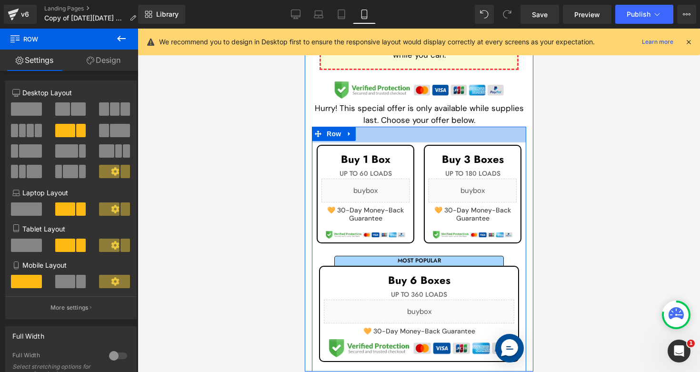
drag, startPoint x: 416, startPoint y: 117, endPoint x: 417, endPoint y: 133, distance: 15.7
click at [417, 133] on div "Buy 1 Box Heading UP TO 60 LOADS Heading Liquid 🧡 30-Day Money-Back Guarantee T…" at bounding box center [419, 249] width 214 height 245
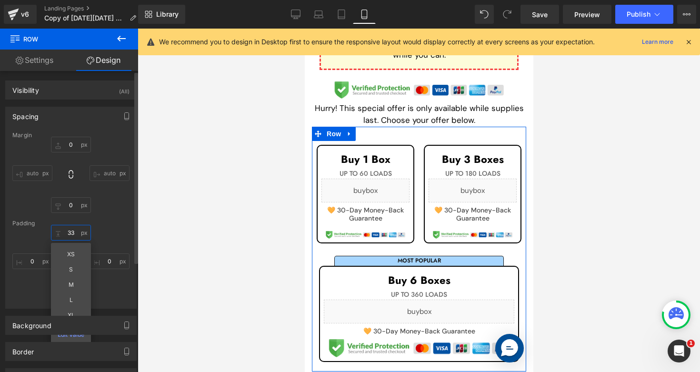
click at [70, 234] on input "33" at bounding box center [71, 233] width 40 height 16
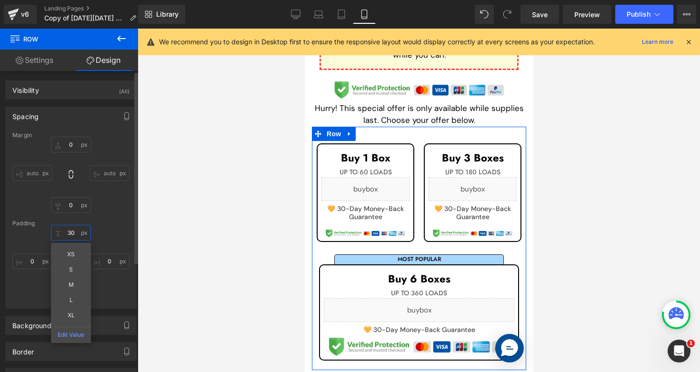
type input "30"
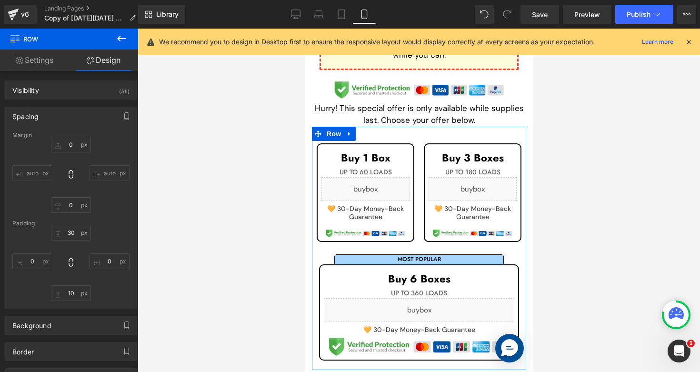
drag, startPoint x: 112, startPoint y: 209, endPoint x: 231, endPoint y: 224, distance: 119.1
click at [112, 209] on div "0 auto 0 auto" at bounding box center [70, 175] width 117 height 76
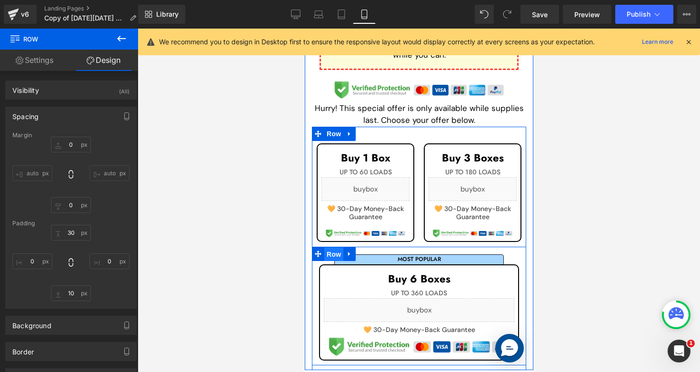
click at [326, 247] on span "Row" at bounding box center [333, 254] width 19 height 14
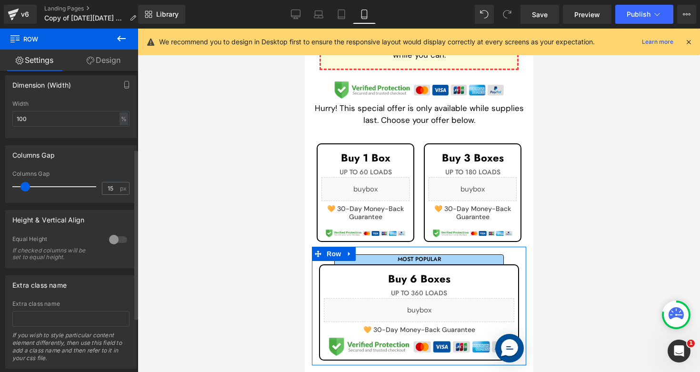
scroll to position [0, 0]
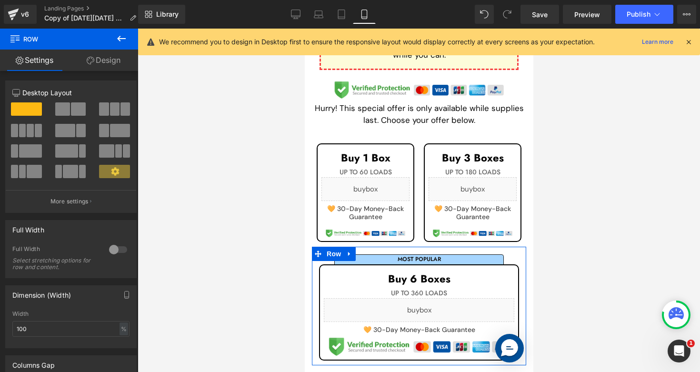
click at [107, 59] on link "Design" at bounding box center [103, 60] width 69 height 21
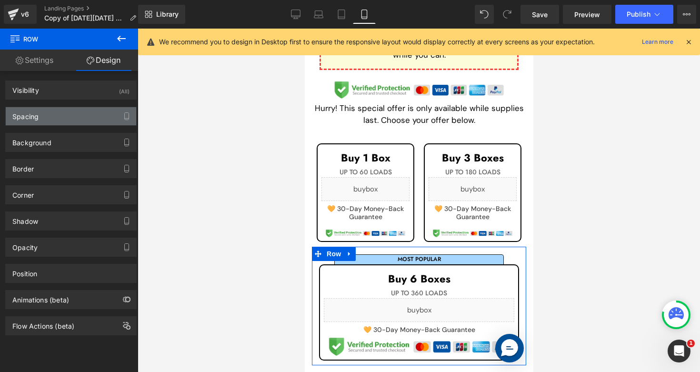
click at [52, 119] on div "Spacing" at bounding box center [71, 116] width 131 height 18
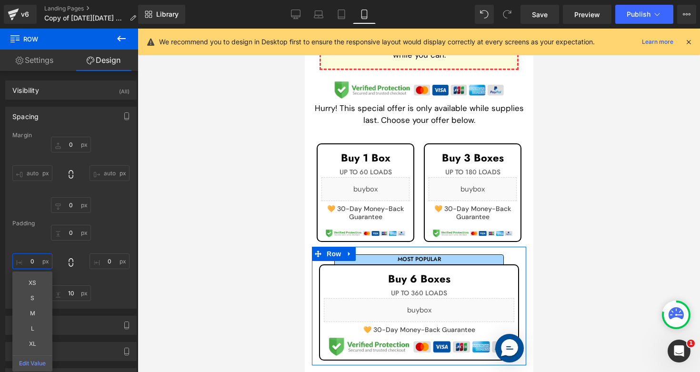
click at [33, 263] on input "0" at bounding box center [32, 261] width 40 height 16
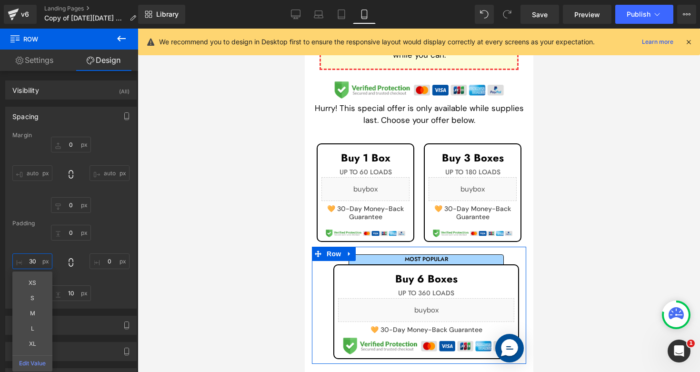
type input "3"
type input "40"
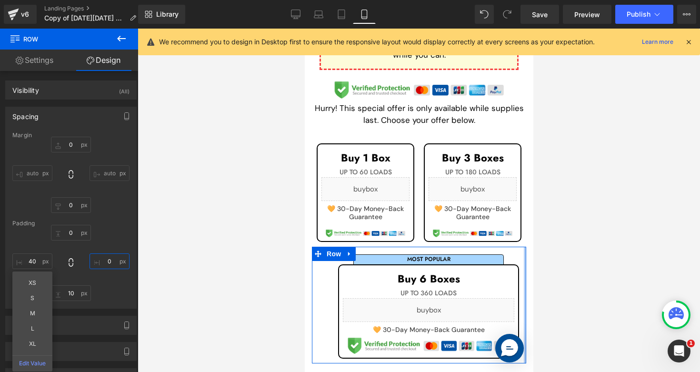
click at [111, 263] on input "0" at bounding box center [110, 261] width 40 height 16
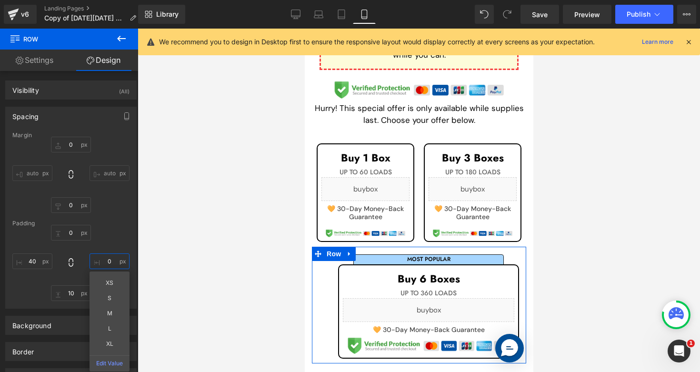
click at [111, 263] on input "0" at bounding box center [110, 261] width 40 height 16
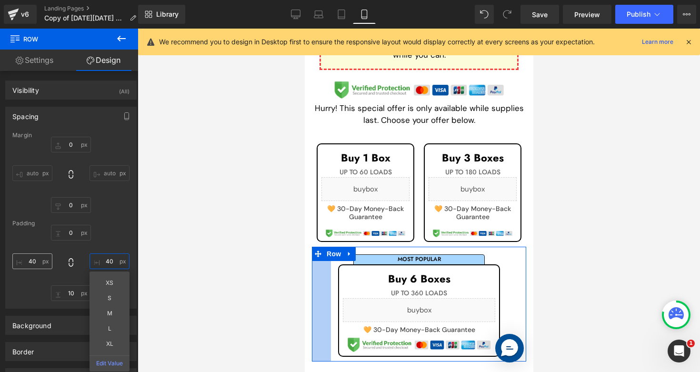
type input "40"
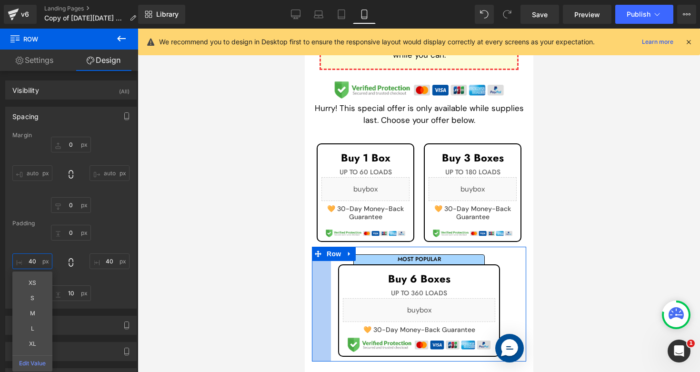
drag, startPoint x: 33, startPoint y: 266, endPoint x: 23, endPoint y: 266, distance: 9.5
click at [23, 266] on input "40" at bounding box center [32, 261] width 40 height 16
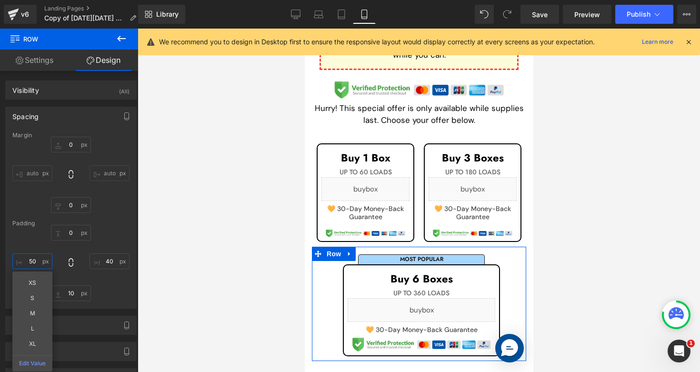
click at [38, 263] on input "50" at bounding box center [32, 261] width 40 height 16
click at [37, 263] on input "50" at bounding box center [32, 261] width 40 height 16
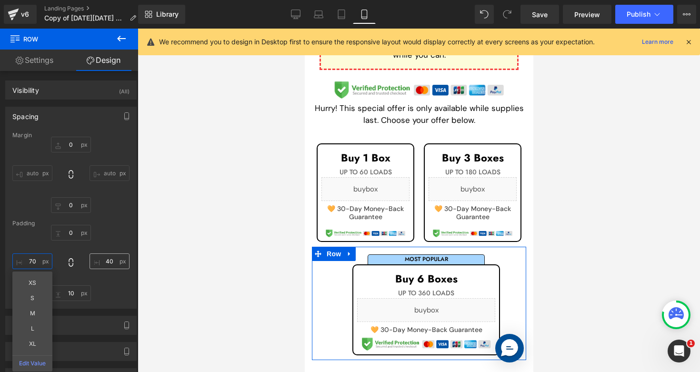
type input "70"
click at [107, 264] on input "40" at bounding box center [110, 261] width 40 height 16
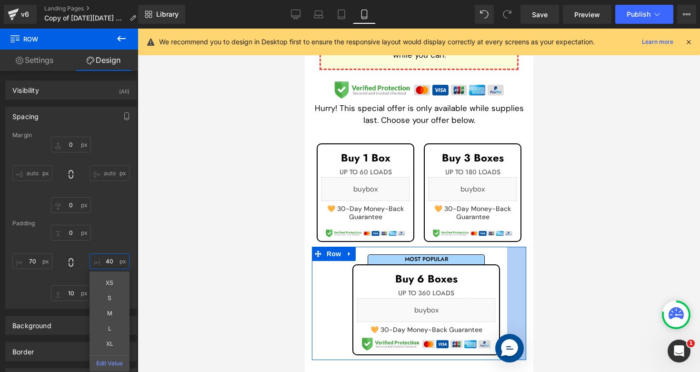
click at [107, 264] on input "40" at bounding box center [110, 261] width 40 height 16
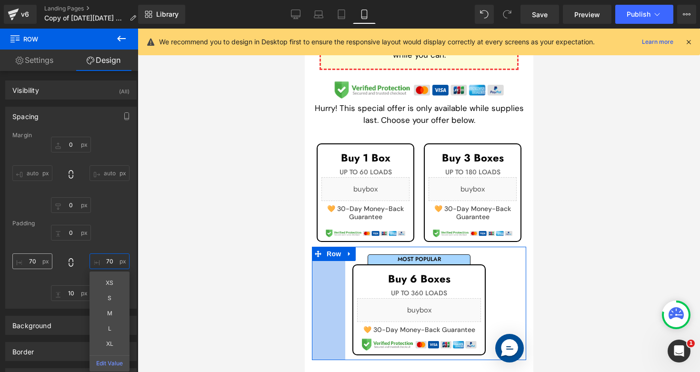
type input "70"
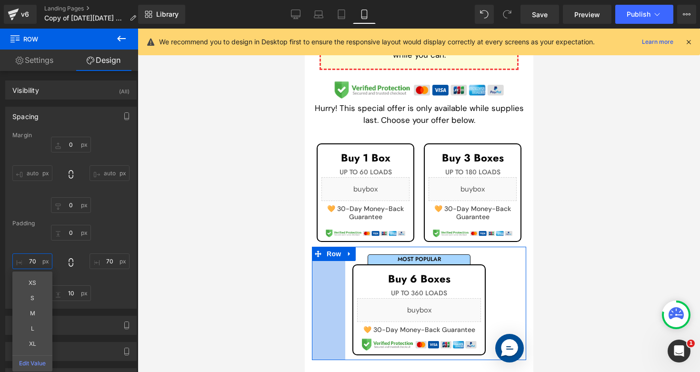
drag, startPoint x: 34, startPoint y: 262, endPoint x: 29, endPoint y: 263, distance: 5.3
click at [29, 263] on input "70" at bounding box center [32, 261] width 40 height 16
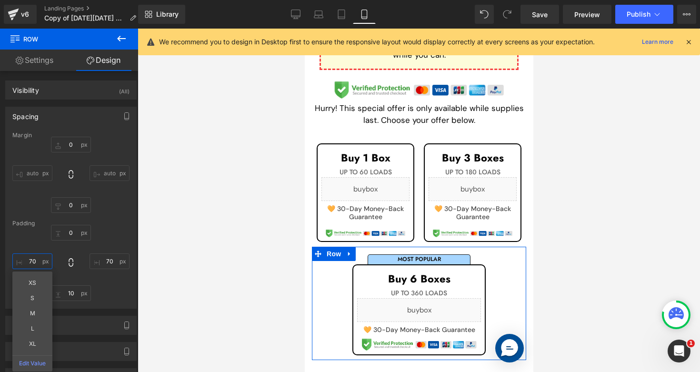
drag, startPoint x: 35, startPoint y: 262, endPoint x: 25, endPoint y: 264, distance: 10.3
click at [25, 264] on input "70" at bounding box center [32, 261] width 40 height 16
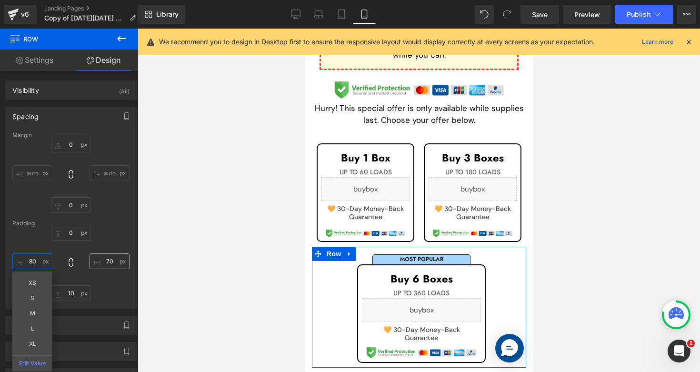
type input "80"
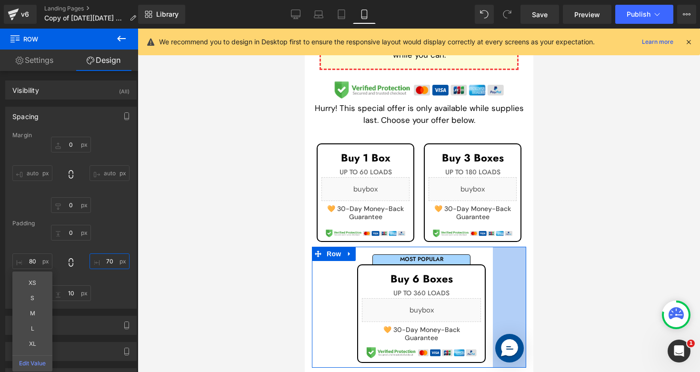
click at [100, 263] on input "70" at bounding box center [110, 261] width 40 height 16
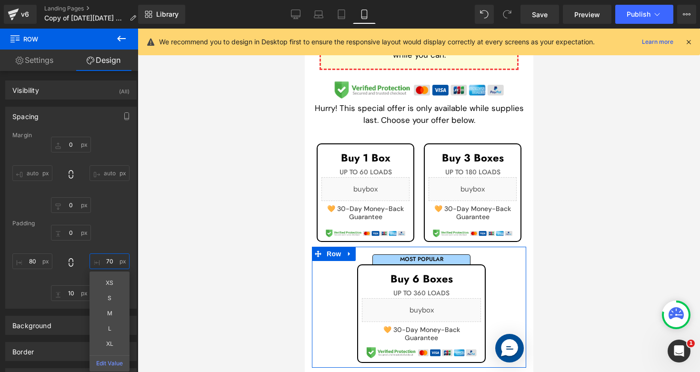
click at [100, 263] on input "70" at bounding box center [110, 261] width 40 height 16
type input "80"
click at [107, 253] on div "0 80 XS S M L XL Edit Value 10 80" at bounding box center [70, 263] width 117 height 76
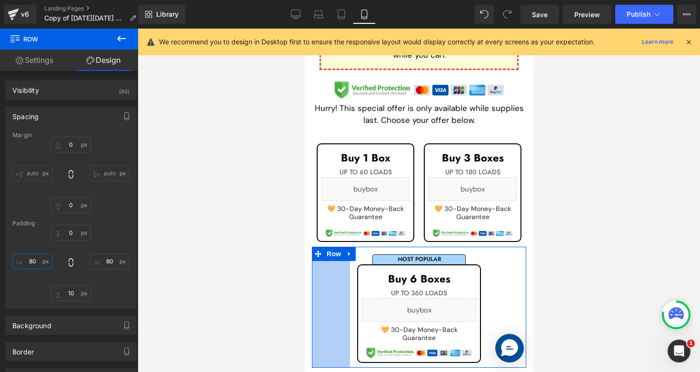
click at [33, 262] on input "80" at bounding box center [32, 261] width 40 height 16
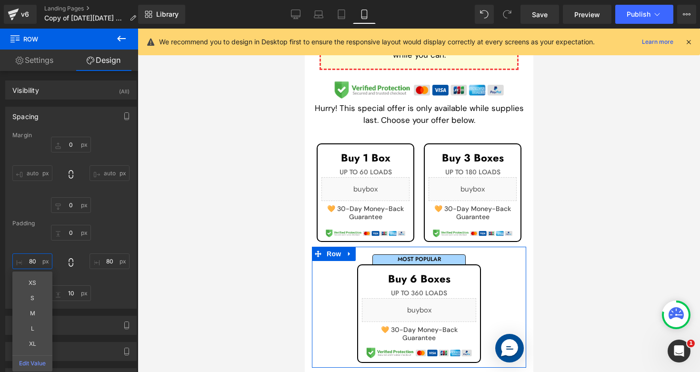
click at [33, 262] on input "80" at bounding box center [32, 261] width 40 height 16
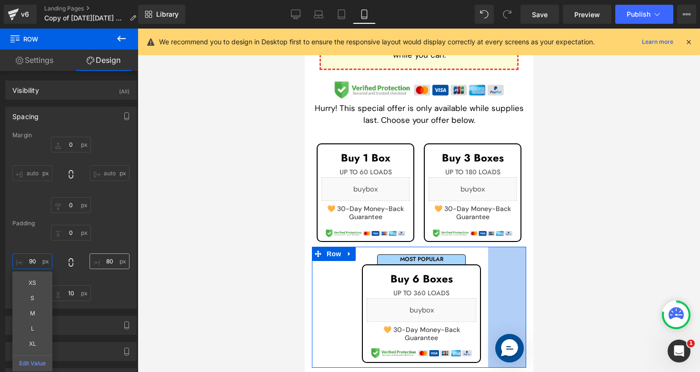
type input "90"
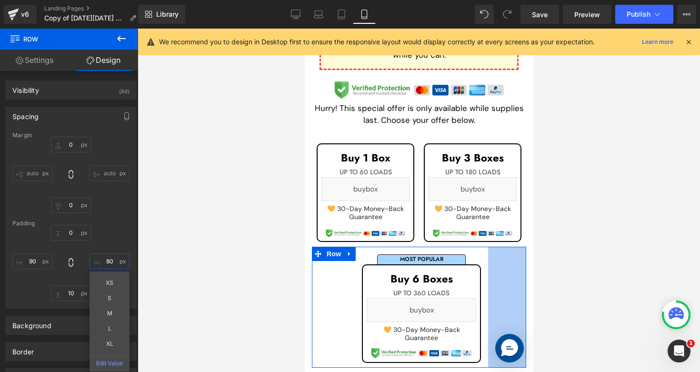
click at [107, 260] on input "80" at bounding box center [110, 261] width 40 height 16
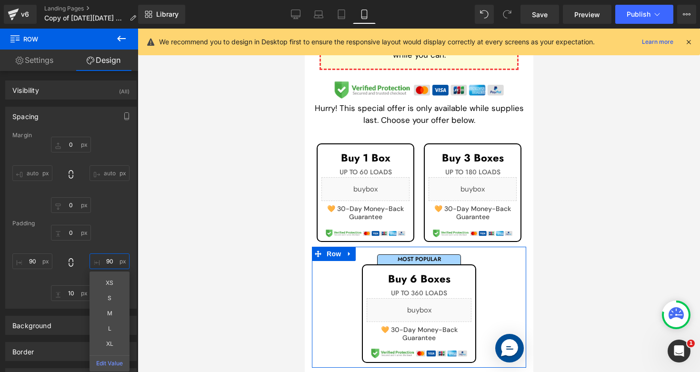
type input "90"
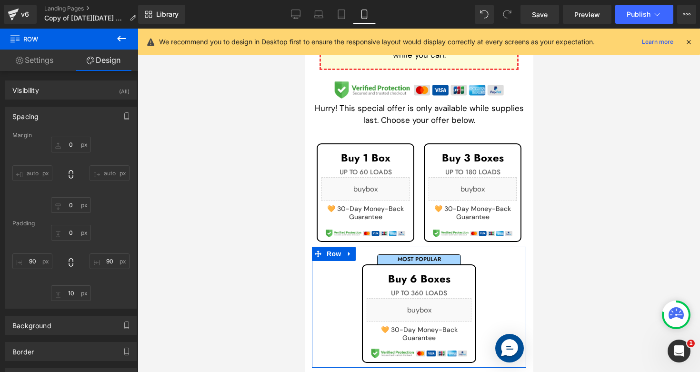
click at [105, 231] on div "0 90 10 90" at bounding box center [70, 263] width 117 height 76
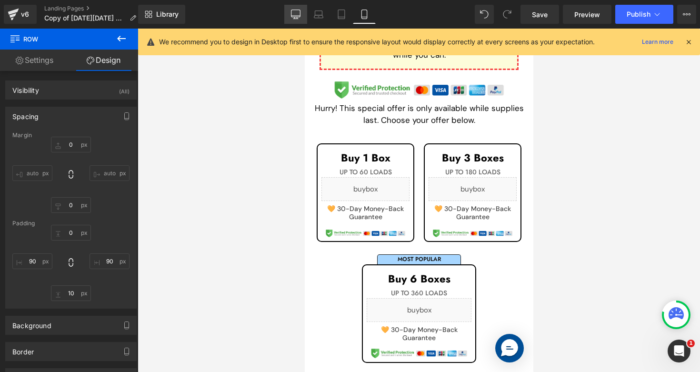
click at [305, 19] on link "Desktop" at bounding box center [295, 14] width 23 height 19
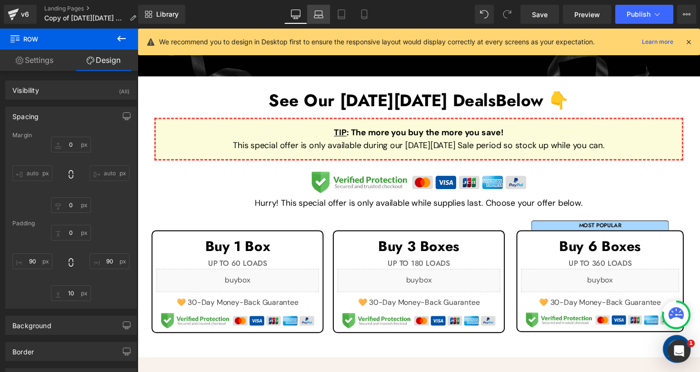
click at [323, 13] on icon at bounding box center [318, 13] width 7 height 4
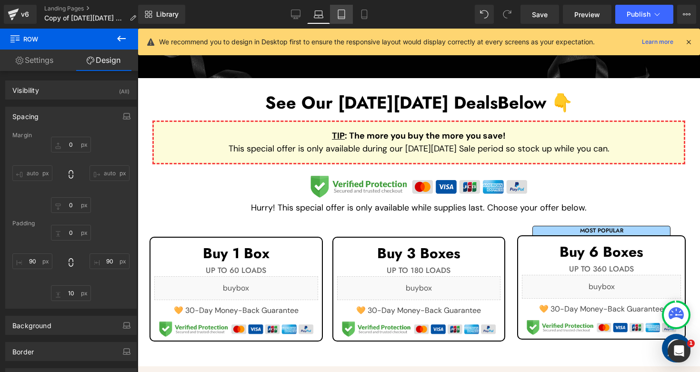
click at [343, 11] on icon at bounding box center [342, 15] width 10 height 10
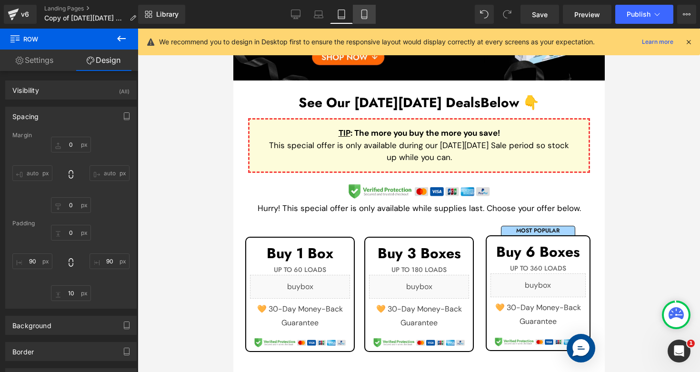
click at [362, 14] on icon at bounding box center [365, 15] width 10 height 10
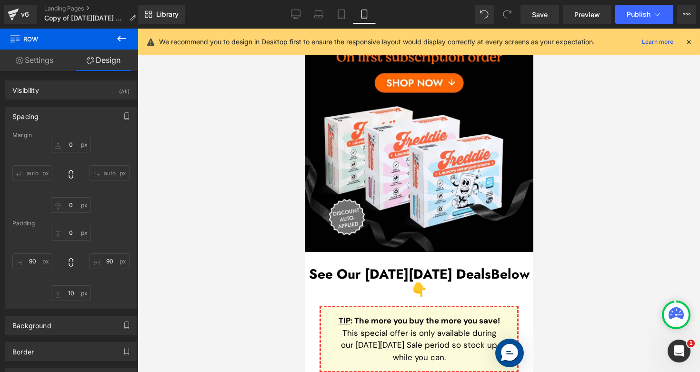
scroll to position [449, 0]
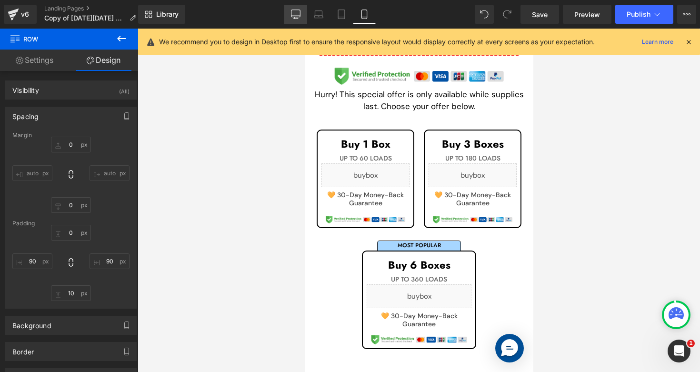
click at [294, 12] on icon at bounding box center [296, 15] width 10 height 10
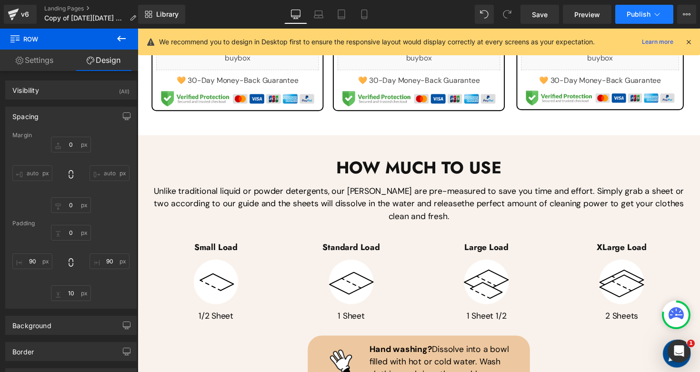
scroll to position [235, 0]
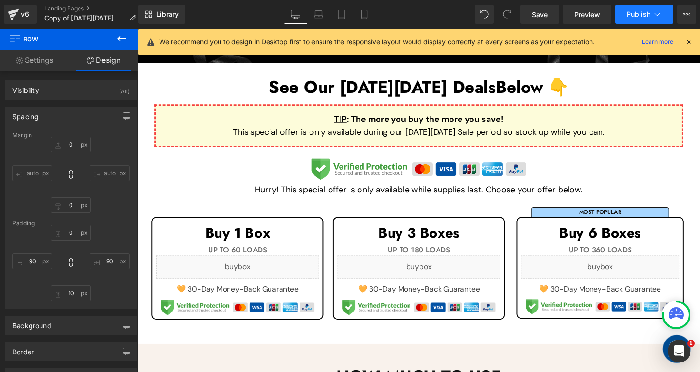
click at [628, 16] on span "Publish" at bounding box center [639, 14] width 24 height 8
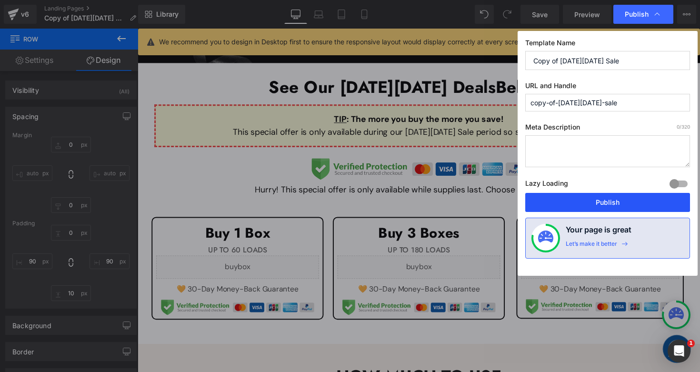
click at [587, 209] on button "Publish" at bounding box center [608, 202] width 165 height 19
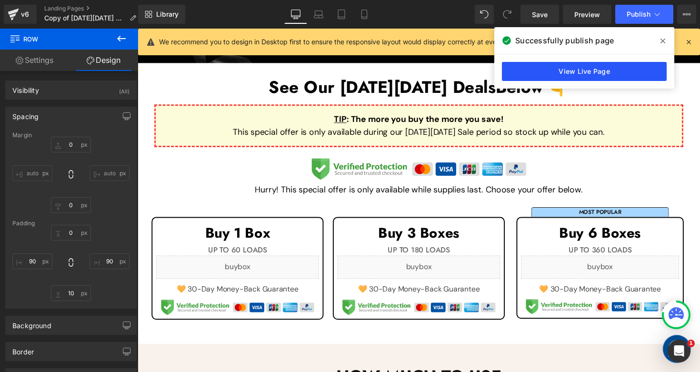
click at [600, 69] on link "View Live Page" at bounding box center [584, 71] width 165 height 19
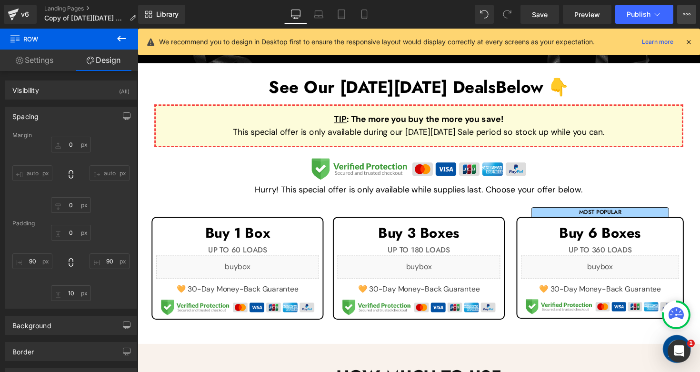
drag, startPoint x: 688, startPoint y: 14, endPoint x: 677, endPoint y: 24, distance: 15.2
click at [689, 14] on icon at bounding box center [690, 14] width 2 height 2
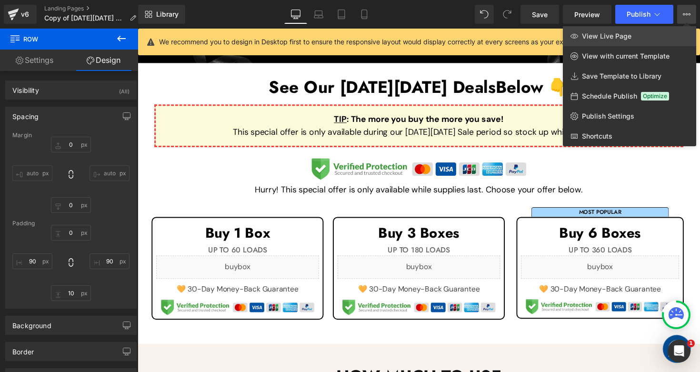
click at [654, 35] on link "View Live Page" at bounding box center [629, 36] width 133 height 20
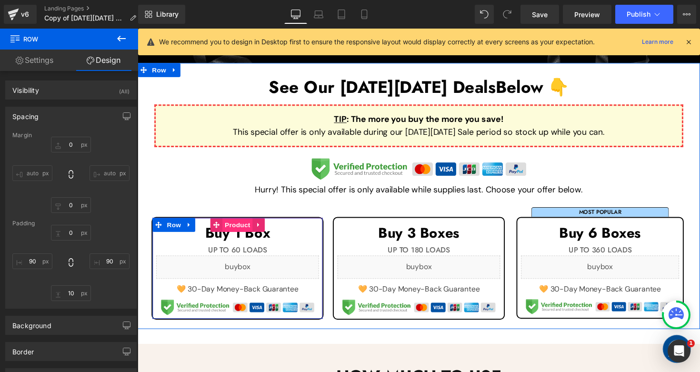
click at [234, 225] on span "Product" at bounding box center [240, 229] width 31 height 14
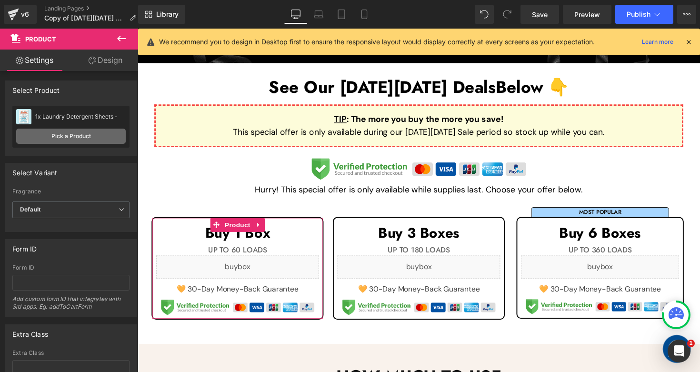
click at [57, 136] on link "Pick a Product" at bounding box center [71, 136] width 110 height 15
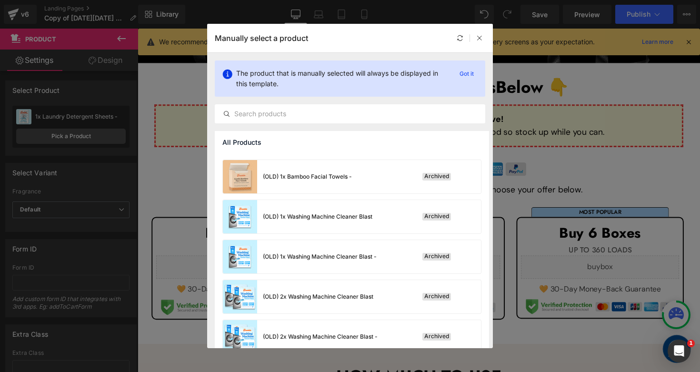
scroll to position [245, 0]
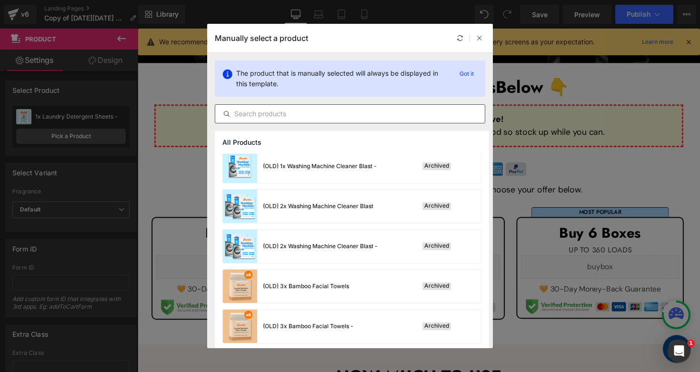
click at [340, 106] on div at bounding box center [350, 113] width 271 height 19
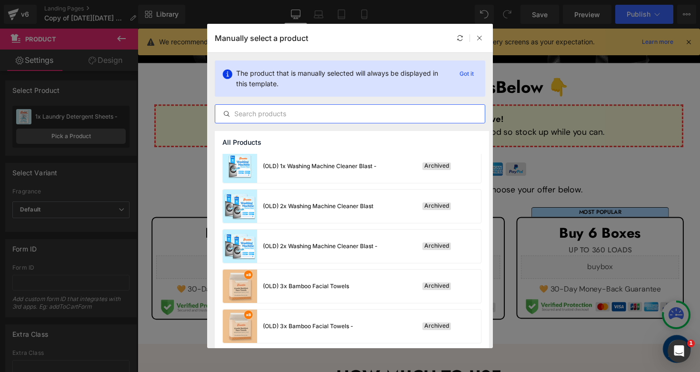
click at [343, 111] on input "text" at bounding box center [350, 113] width 270 height 11
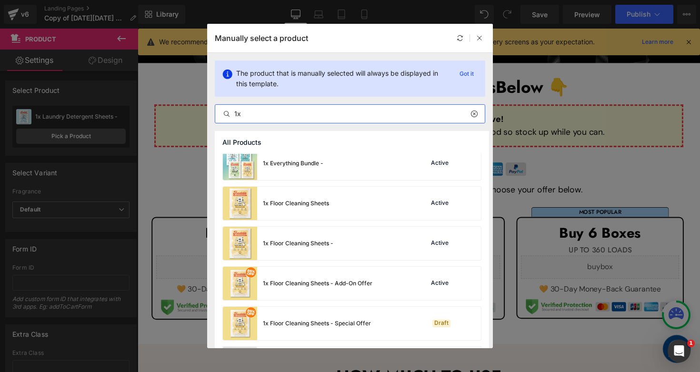
scroll to position [649, 0]
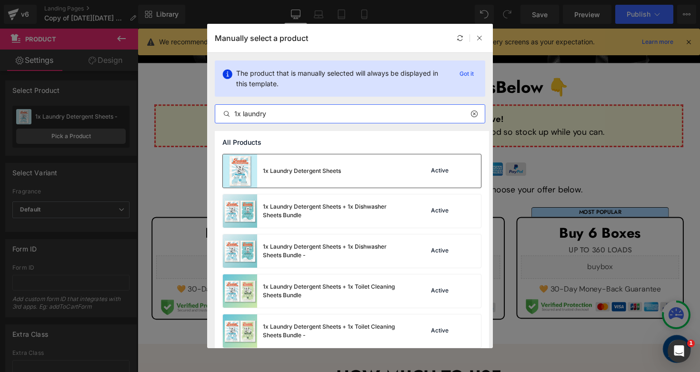
type input "1x laundry"
click at [371, 173] on div "1x Laundry Detergent Sheets Active" at bounding box center [352, 170] width 258 height 33
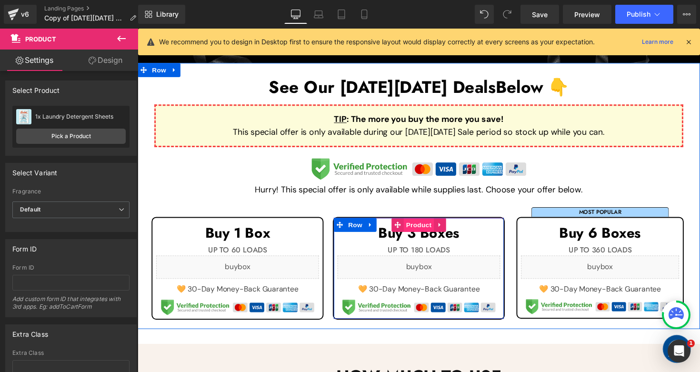
click at [418, 224] on span "Product" at bounding box center [426, 229] width 31 height 14
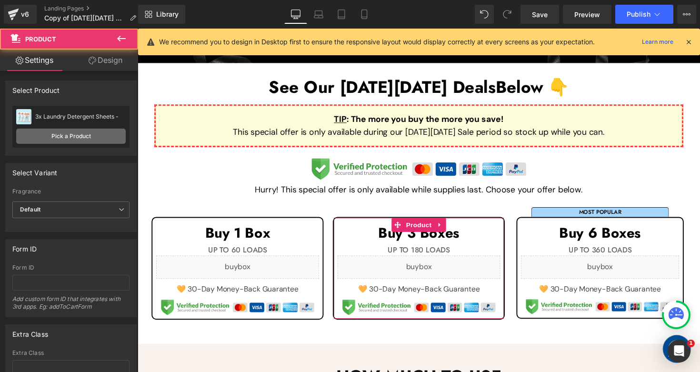
click at [91, 137] on link "Pick a Product" at bounding box center [71, 136] width 110 height 15
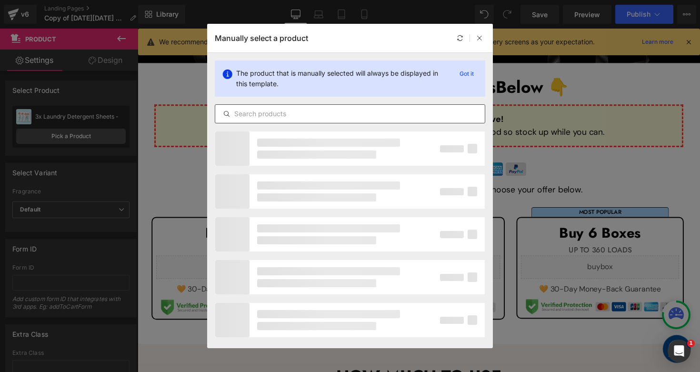
click at [346, 121] on div at bounding box center [350, 113] width 271 height 19
click at [342, 117] on input "text" at bounding box center [350, 113] width 270 height 11
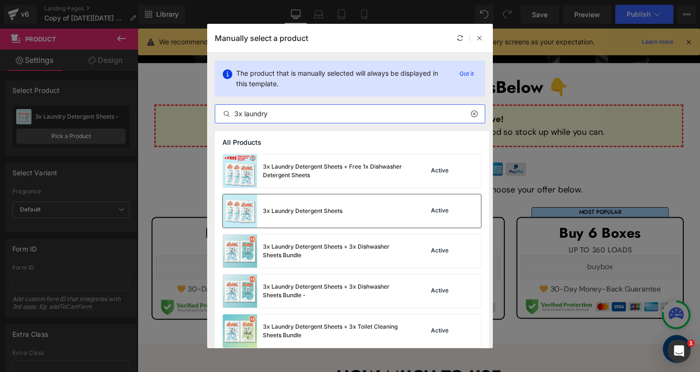
type input "3x laundry"
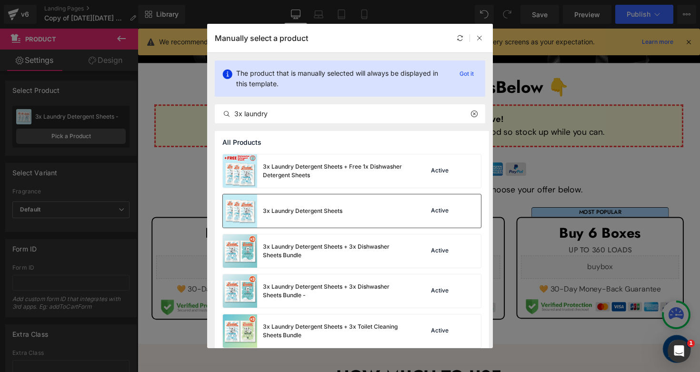
click at [365, 207] on div "3x Laundry Detergent Sheets Active" at bounding box center [352, 210] width 258 height 33
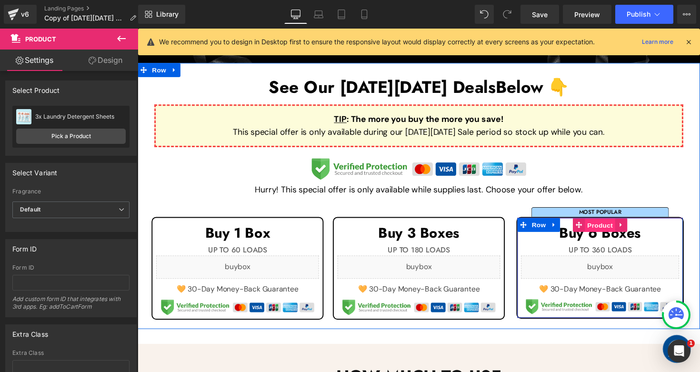
click at [608, 229] on span "Product" at bounding box center [611, 230] width 31 height 14
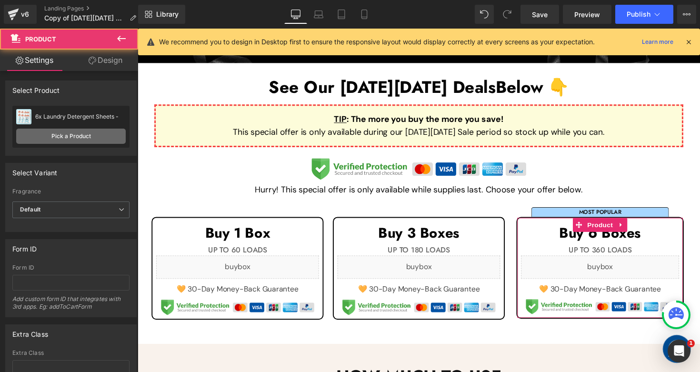
click at [79, 136] on link "Pick a Product" at bounding box center [71, 136] width 110 height 15
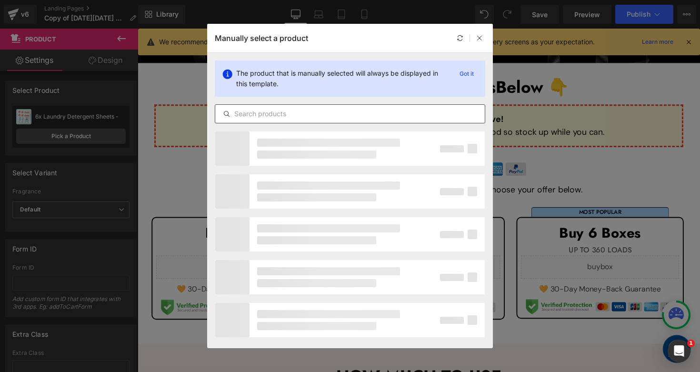
click at [321, 115] on input "text" at bounding box center [350, 113] width 270 height 11
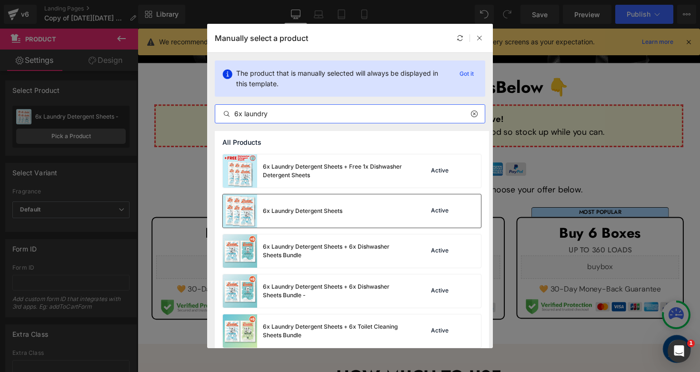
type input "6x laundry"
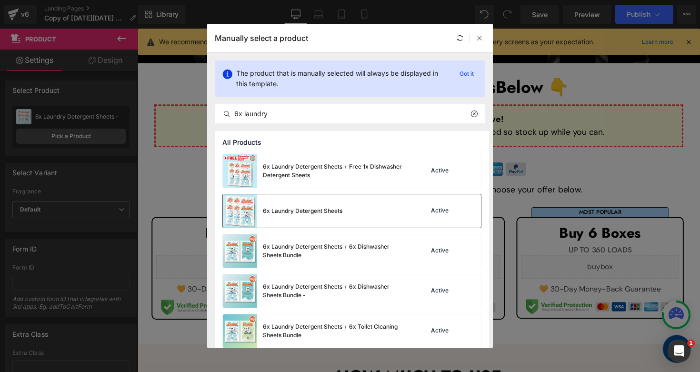
click at [340, 220] on div "6x Laundry Detergent Sheets" at bounding box center [283, 210] width 120 height 33
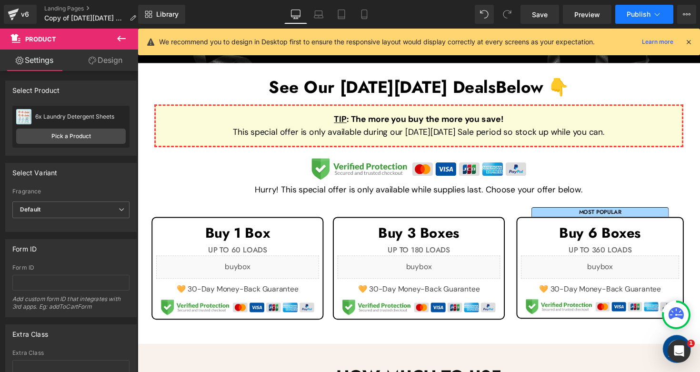
click at [627, 11] on button "Publish" at bounding box center [645, 14] width 58 height 19
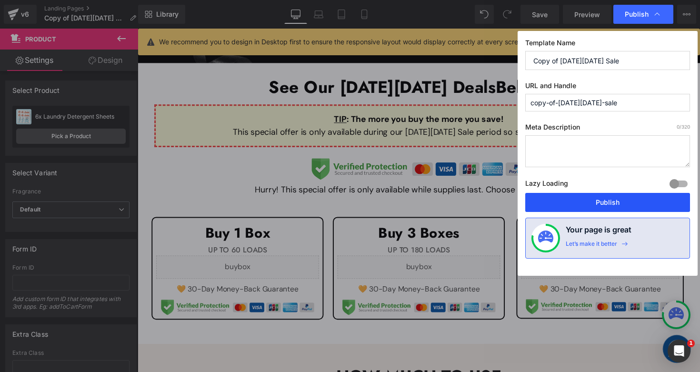
click at [577, 198] on button "Publish" at bounding box center [608, 202] width 165 height 19
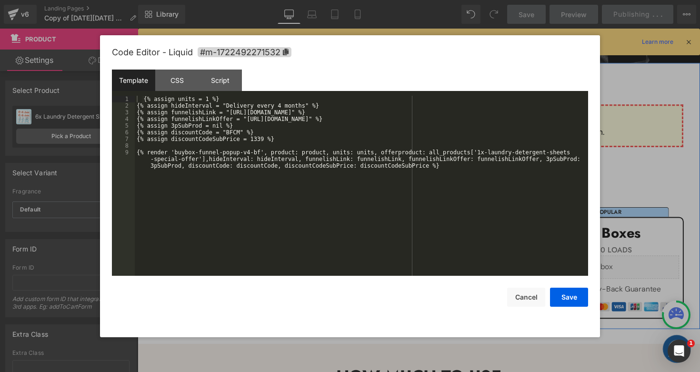
click at [249, 268] on div "Liquid" at bounding box center [240, 273] width 167 height 24
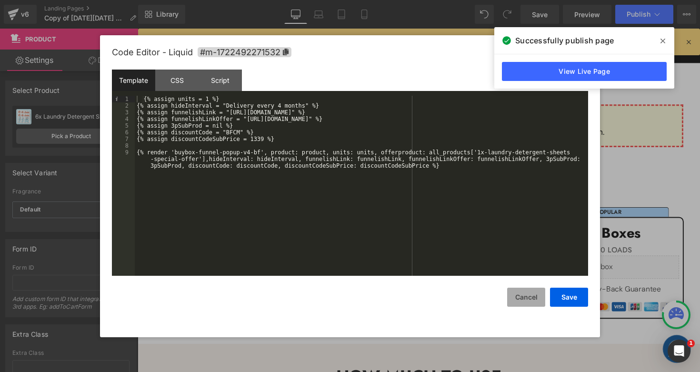
click at [528, 295] on button "Cancel" at bounding box center [526, 297] width 38 height 19
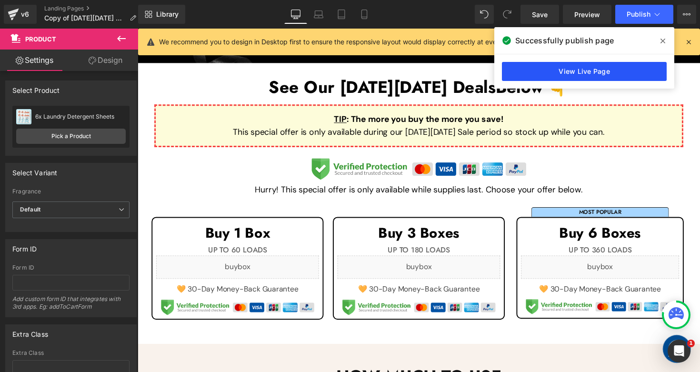
click at [577, 69] on link "View Live Page" at bounding box center [584, 71] width 165 height 19
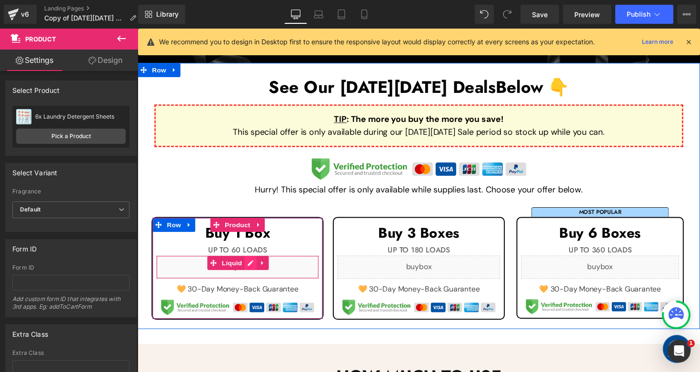
click at [248, 266] on div "Liquid" at bounding box center [240, 273] width 167 height 24
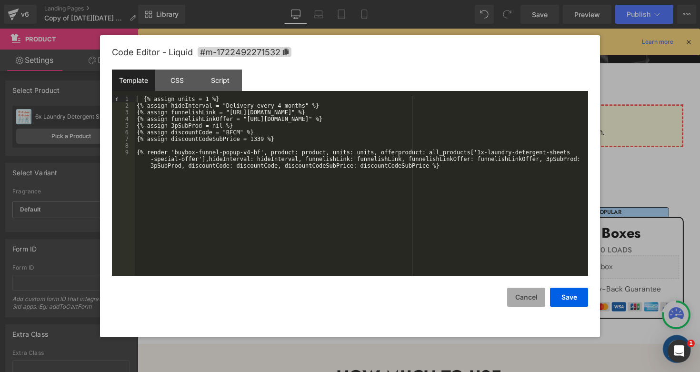
click at [527, 295] on button "Cancel" at bounding box center [526, 297] width 38 height 19
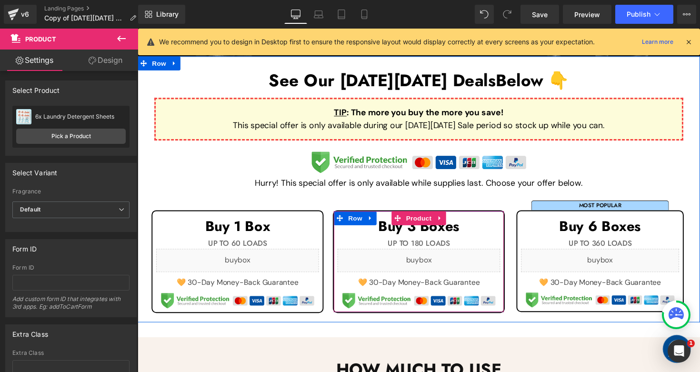
scroll to position [248, 0]
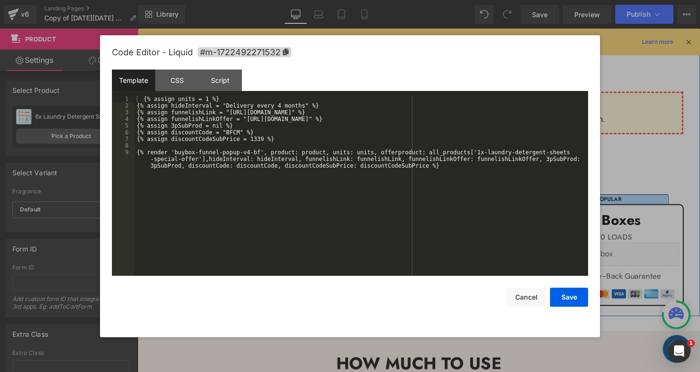
click at [247, 252] on link at bounding box center [253, 256] width 12 height 14
click at [529, 297] on button "Cancel" at bounding box center [526, 297] width 38 height 19
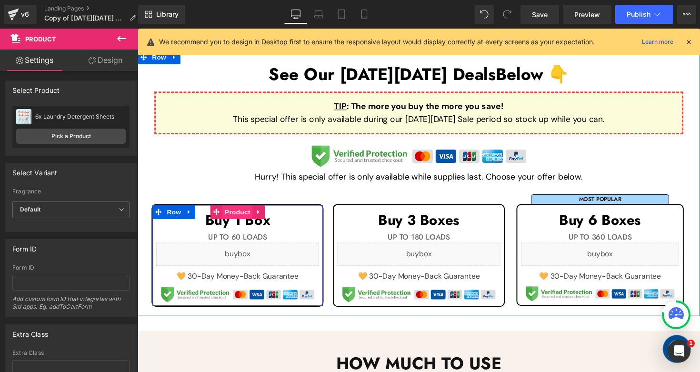
click at [242, 213] on span "Product" at bounding box center [240, 217] width 31 height 14
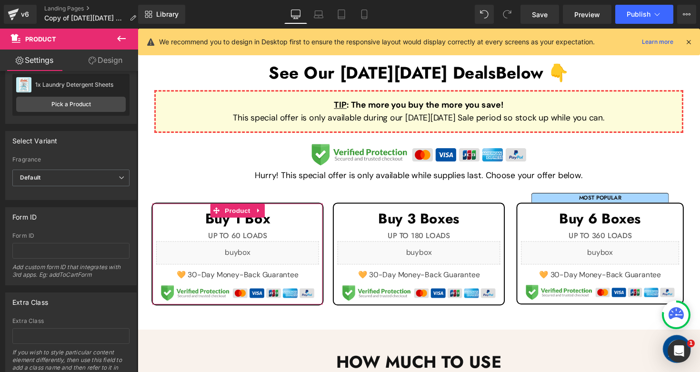
scroll to position [72, 0]
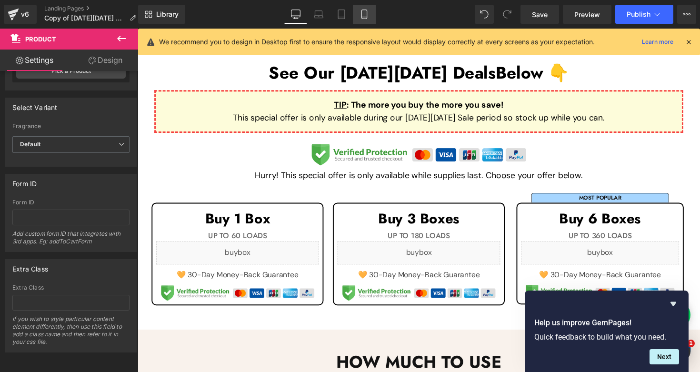
click at [370, 11] on link "Mobile" at bounding box center [364, 14] width 23 height 19
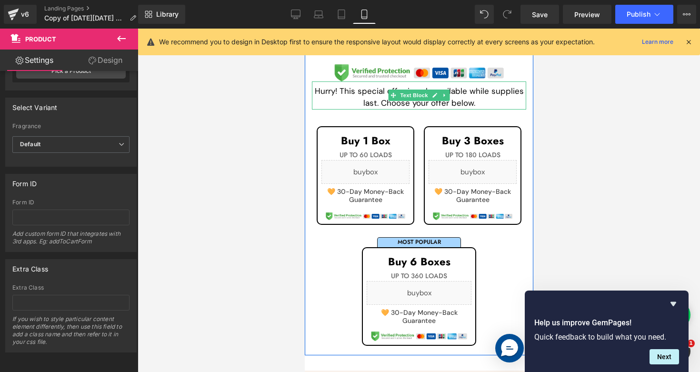
scroll to position [454, 0]
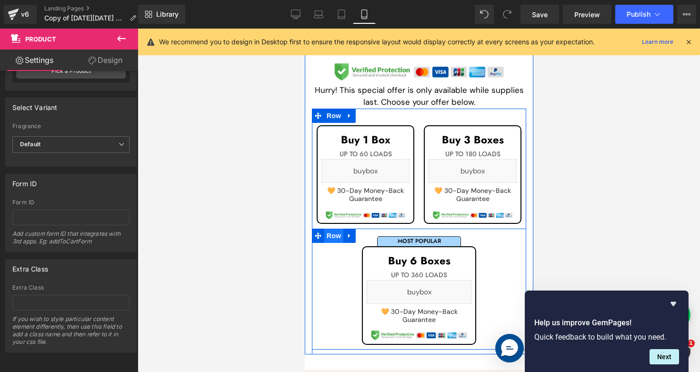
click at [333, 229] on span "Row" at bounding box center [333, 236] width 19 height 14
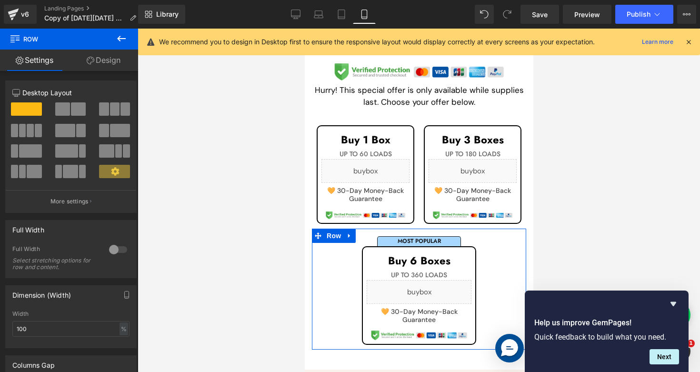
click at [100, 58] on link "Design" at bounding box center [103, 60] width 69 height 21
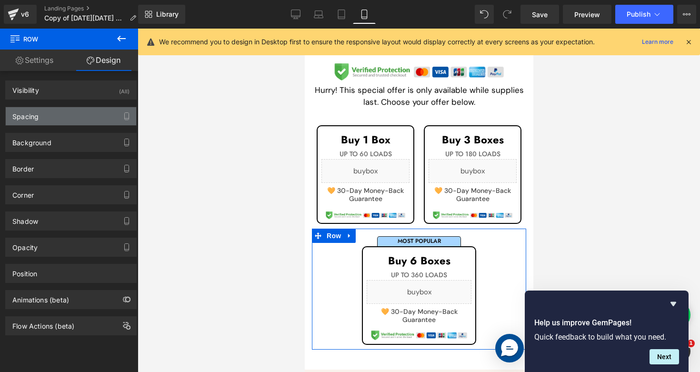
click at [61, 121] on div "Spacing" at bounding box center [71, 116] width 131 height 18
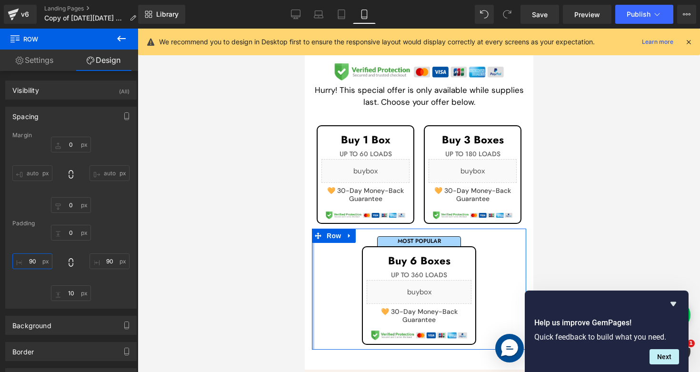
click at [29, 258] on input "text" at bounding box center [32, 261] width 40 height 16
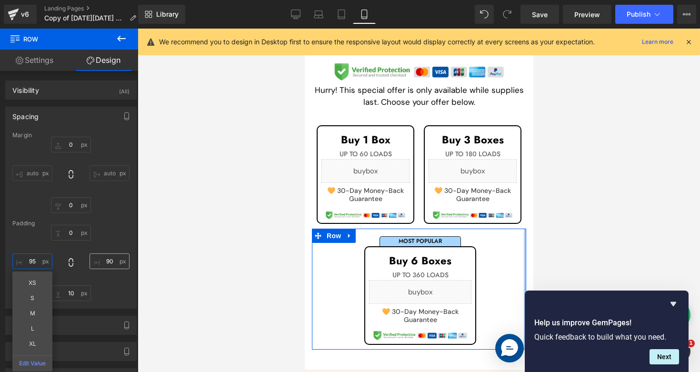
type input "95"
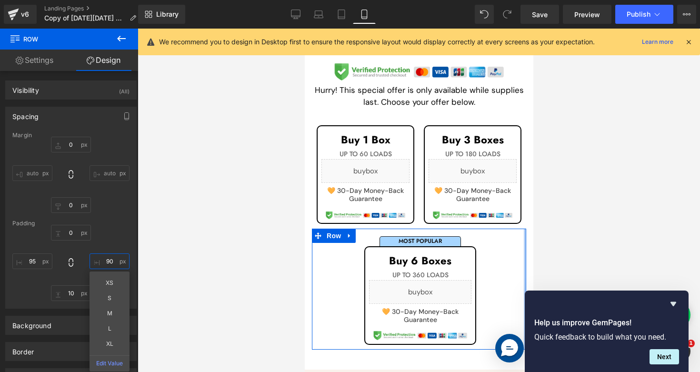
click at [106, 263] on input "text" at bounding box center [110, 261] width 40 height 16
type input "95"
click at [110, 232] on div "95 XS S M L XL Edit Value 95" at bounding box center [70, 263] width 117 height 76
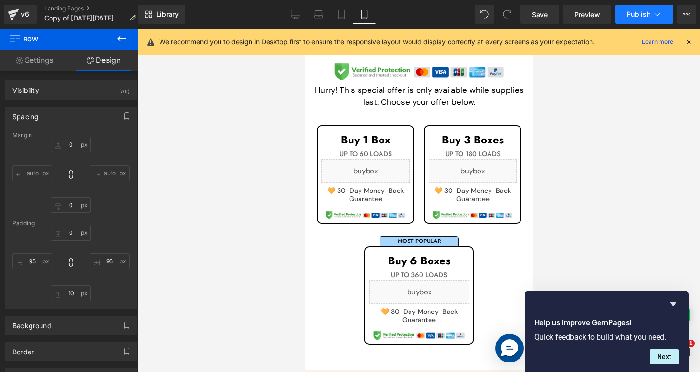
click at [638, 11] on span "Publish" at bounding box center [639, 14] width 24 height 8
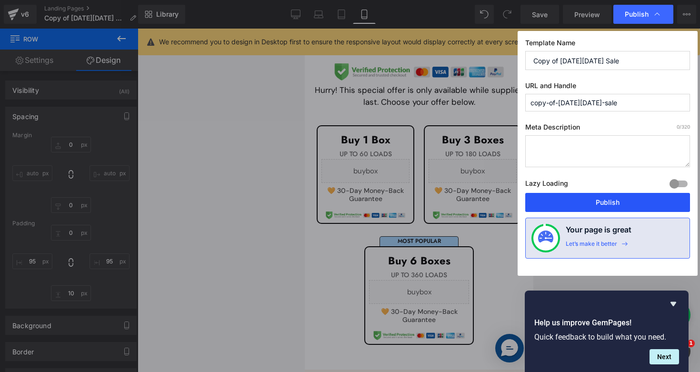
click at [577, 206] on button "Publish" at bounding box center [608, 202] width 165 height 19
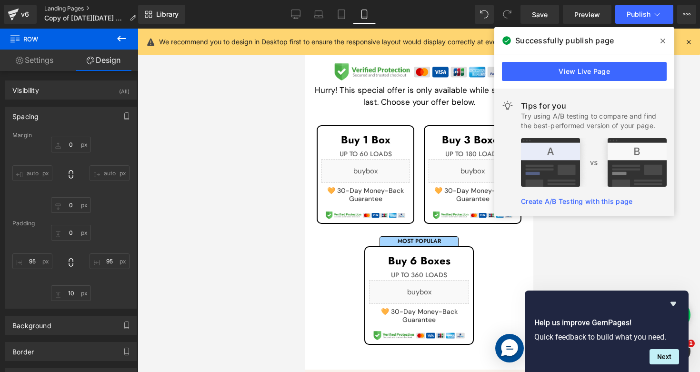
click at [56, 10] on link "Landing Pages" at bounding box center [94, 9] width 100 height 8
